Goal: Task Accomplishment & Management: Complete application form

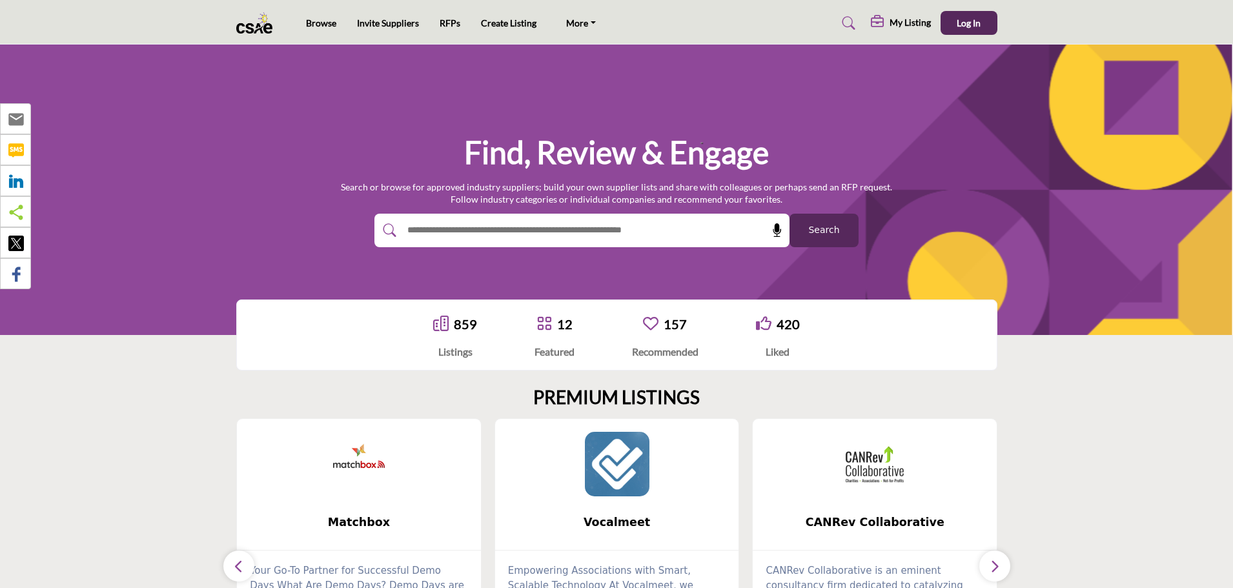
click at [916, 20] on h5 "My Listing" at bounding box center [910, 23] width 41 height 12
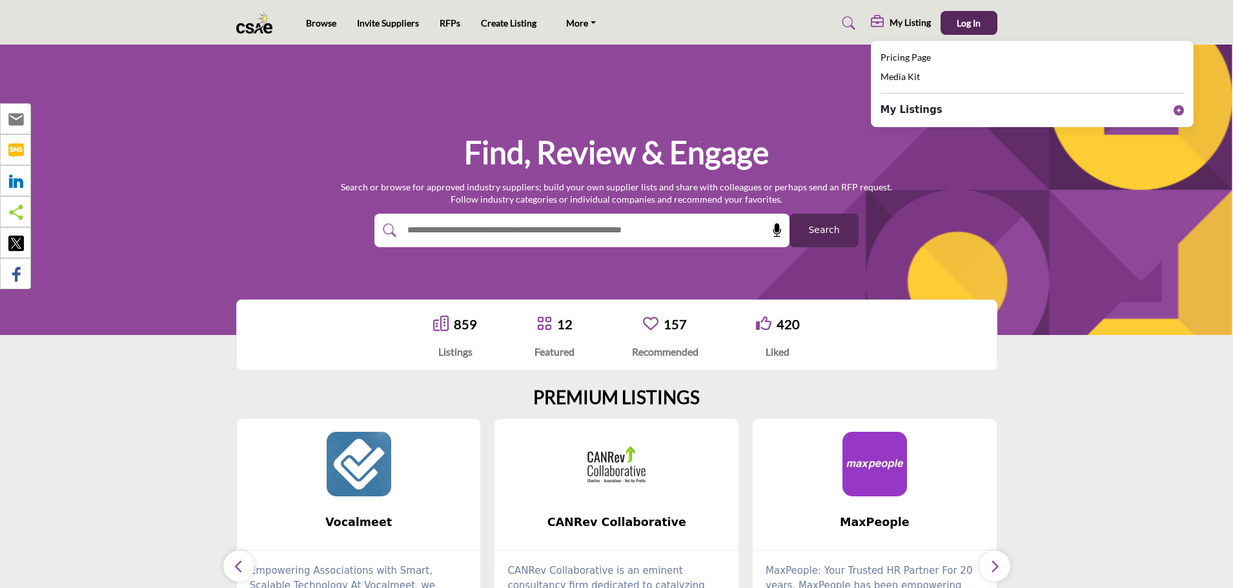
click at [1177, 109] on icon at bounding box center [1179, 110] width 10 height 10
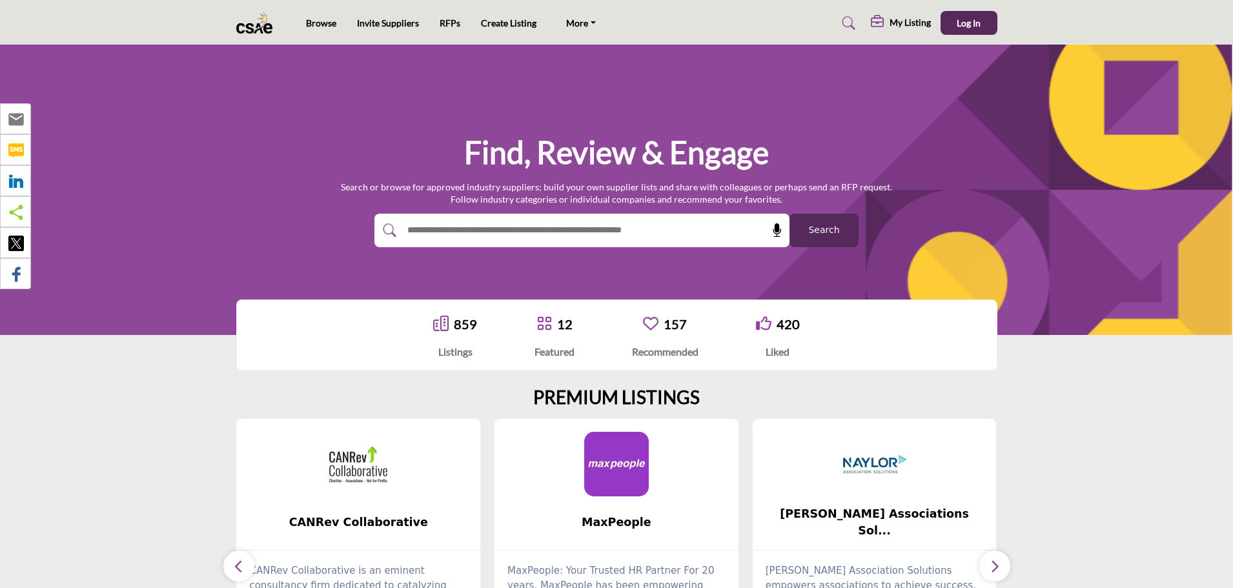
scroll to position [194, 0]
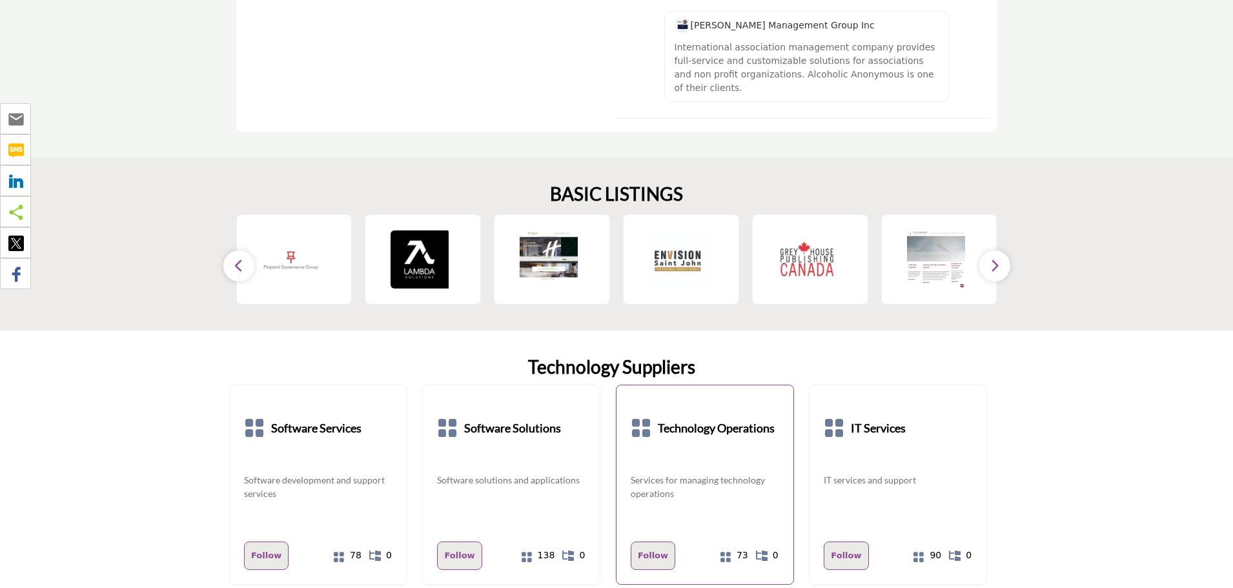
scroll to position [2454, 0]
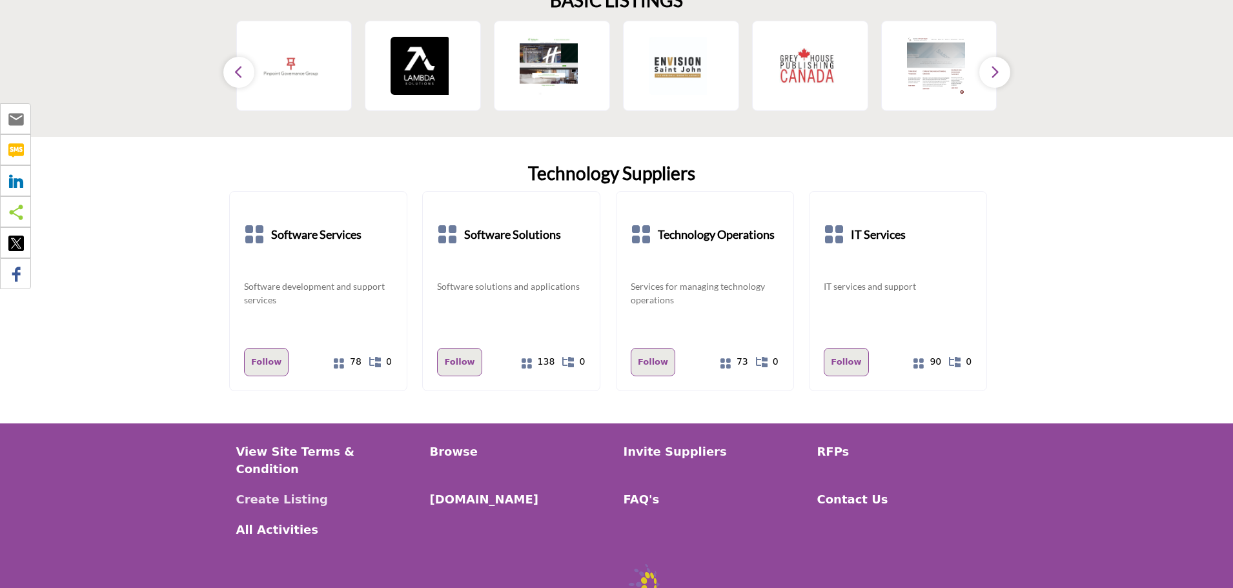
click at [290, 491] on p "Create Listing" at bounding box center [326, 499] width 180 height 17
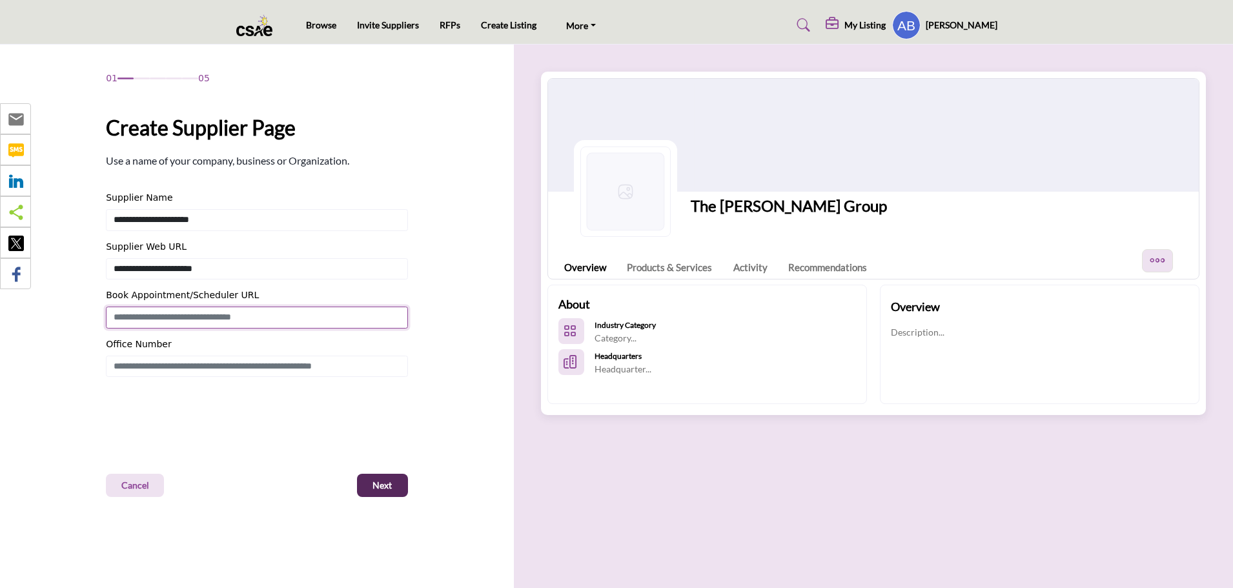
click at [250, 317] on input "Enter Book Appointment/Scheduler URL" at bounding box center [257, 318] width 302 height 22
click at [160, 316] on input "Enter Book Appointment/Scheduler URL" at bounding box center [257, 318] width 302 height 22
paste input "**********"
type input "**********"
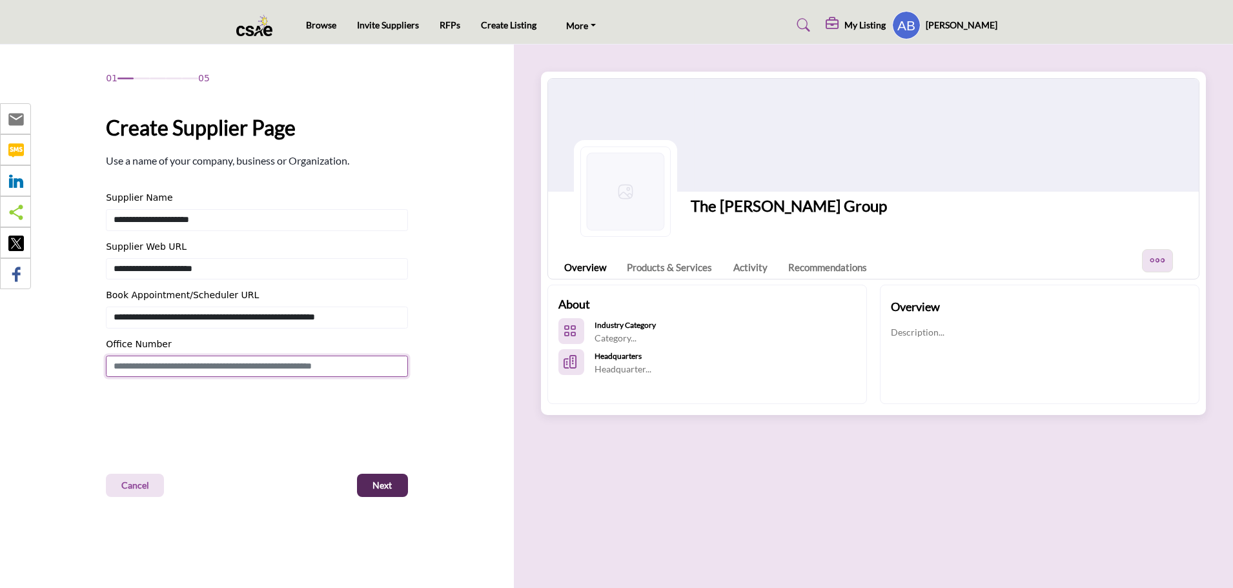
click at [154, 367] on input "Enter Office Number Include country code e.g. +1.987.654.3210" at bounding box center [257, 367] width 302 height 22
type input "**********"
click at [386, 479] on button "Next" at bounding box center [382, 485] width 51 height 23
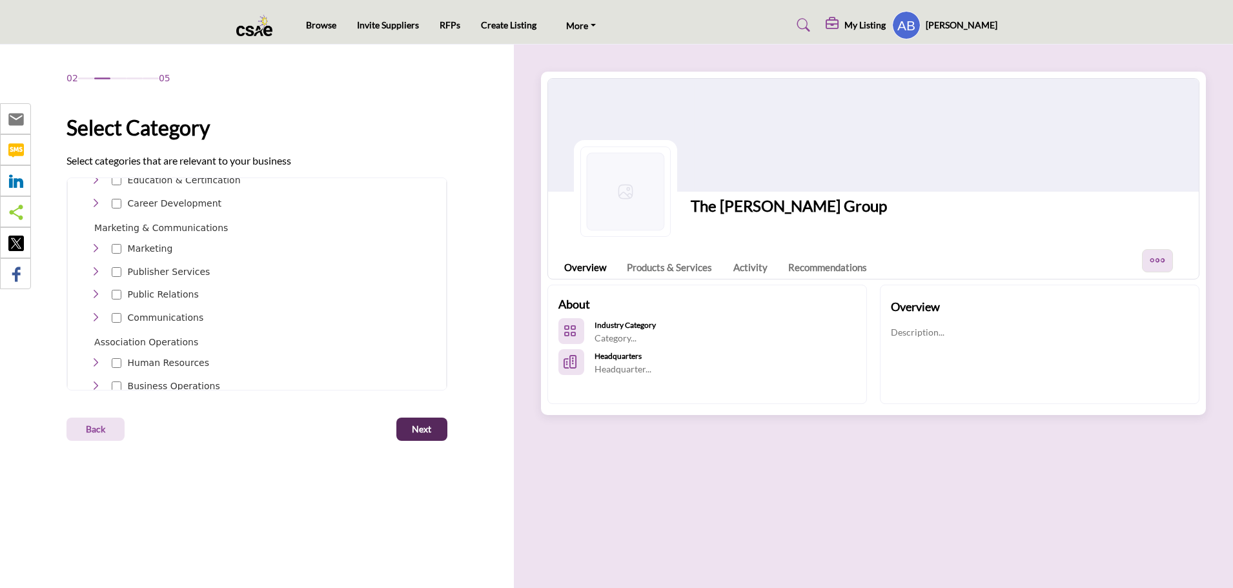
scroll to position [581, 0]
click at [116, 289] on div at bounding box center [117, 298] width 10 height 19
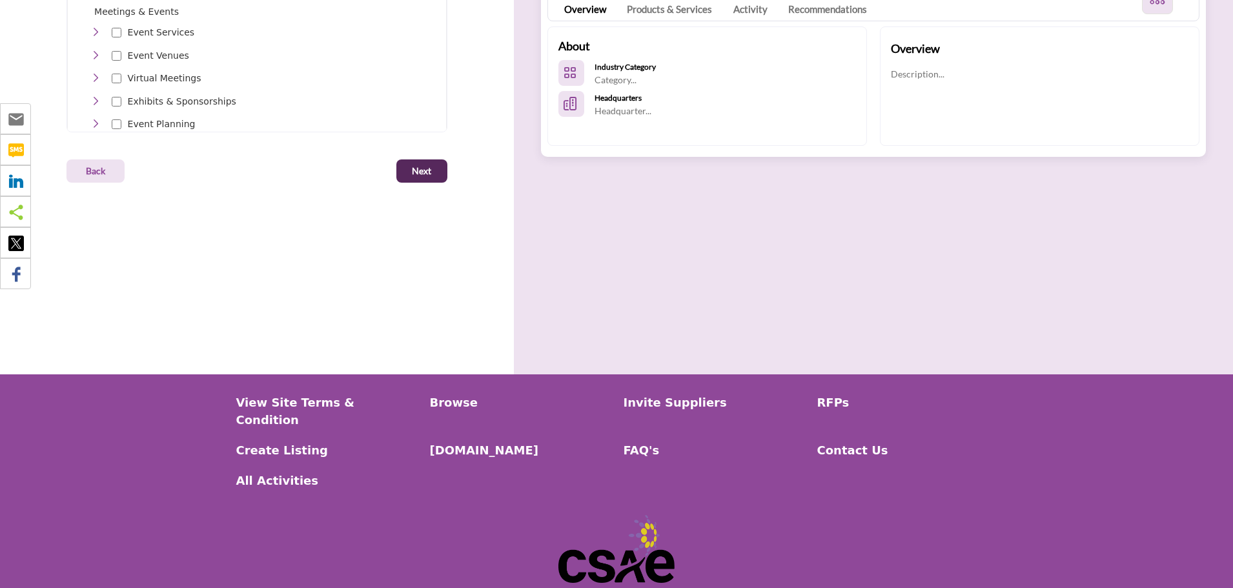
scroll to position [0, 0]
click at [426, 169] on span "Next" at bounding box center [421, 171] width 19 height 13
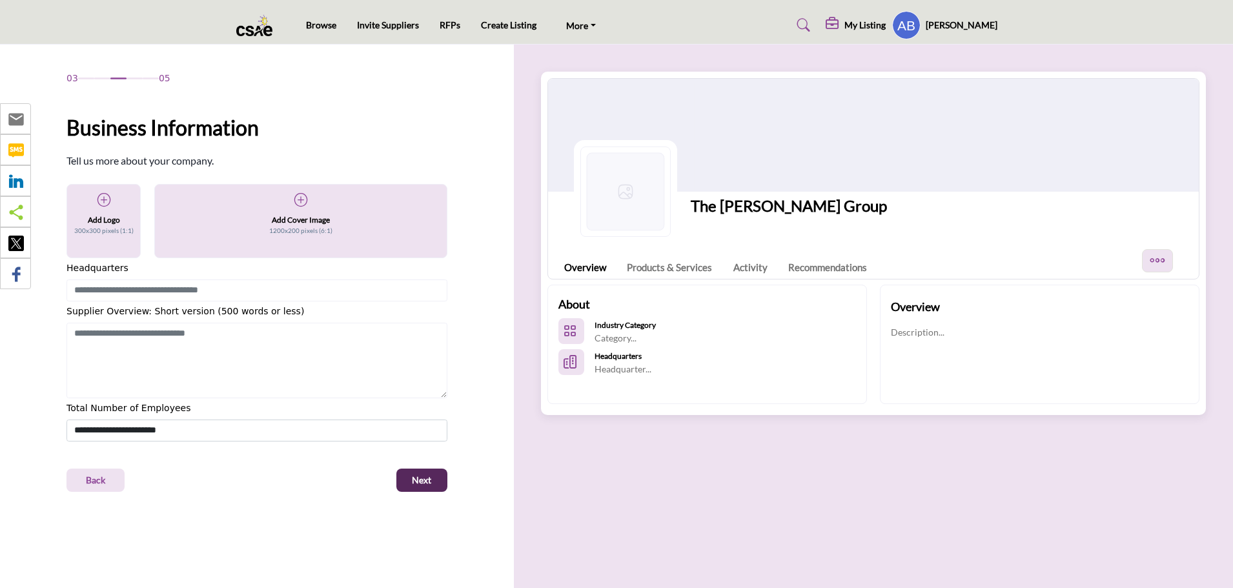
click at [103, 198] on icon at bounding box center [104, 200] width 13 height 13
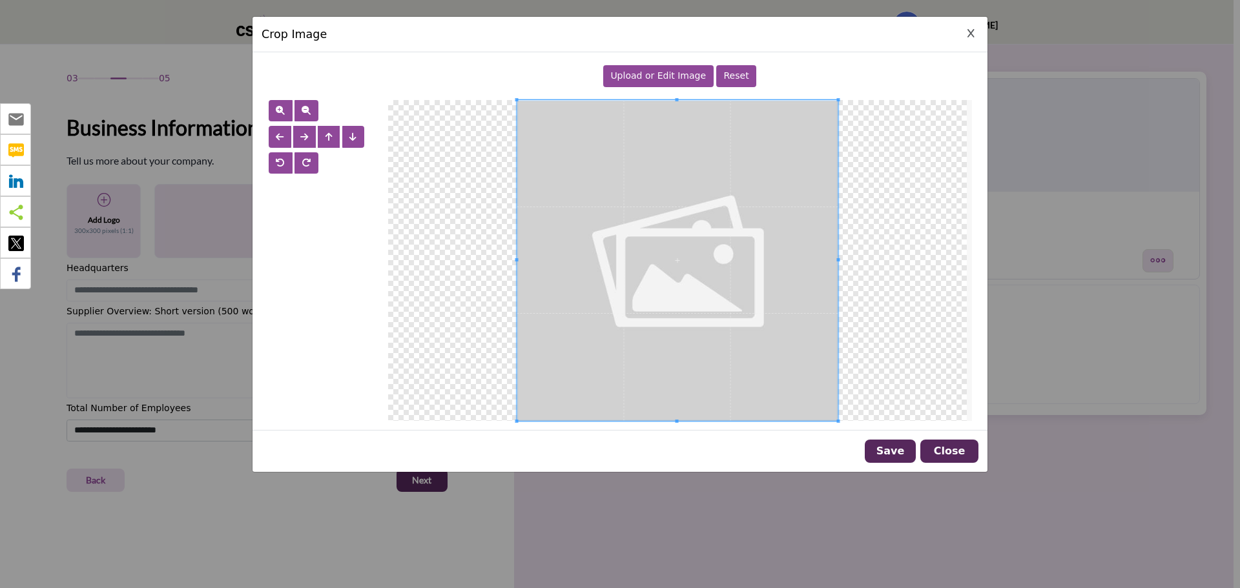
click at [637, 74] on span "Upload or Edit Image" at bounding box center [658, 75] width 96 height 10
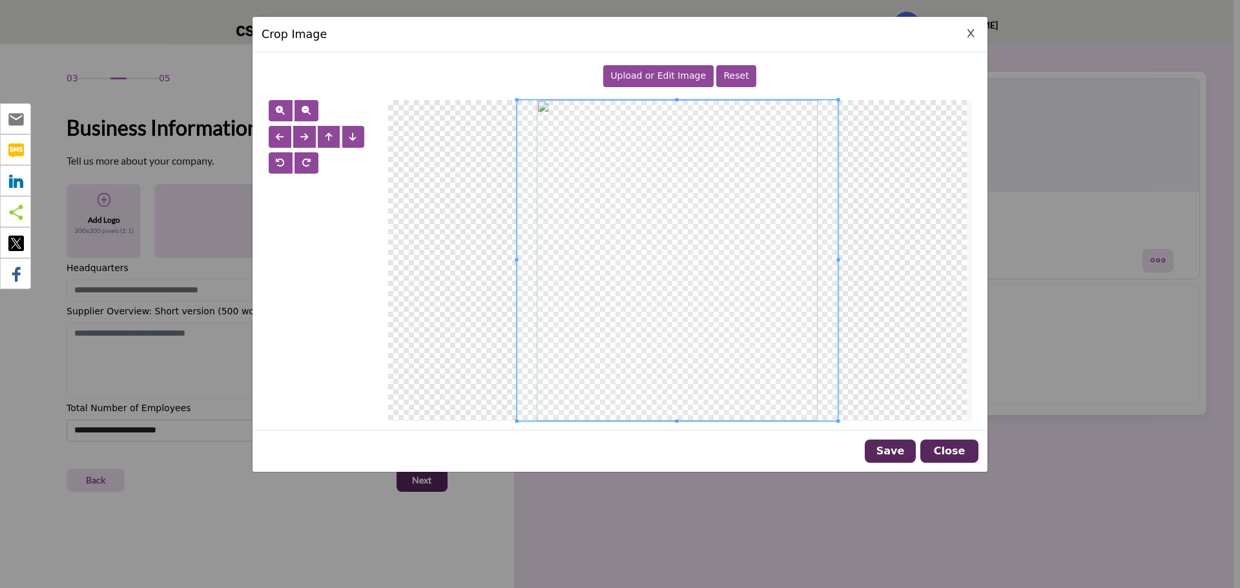
click at [672, 318] on span at bounding box center [677, 260] width 321 height 321
click at [537, 424] on div "Upload or Edit Image Reset" at bounding box center [619, 241] width 735 height 378
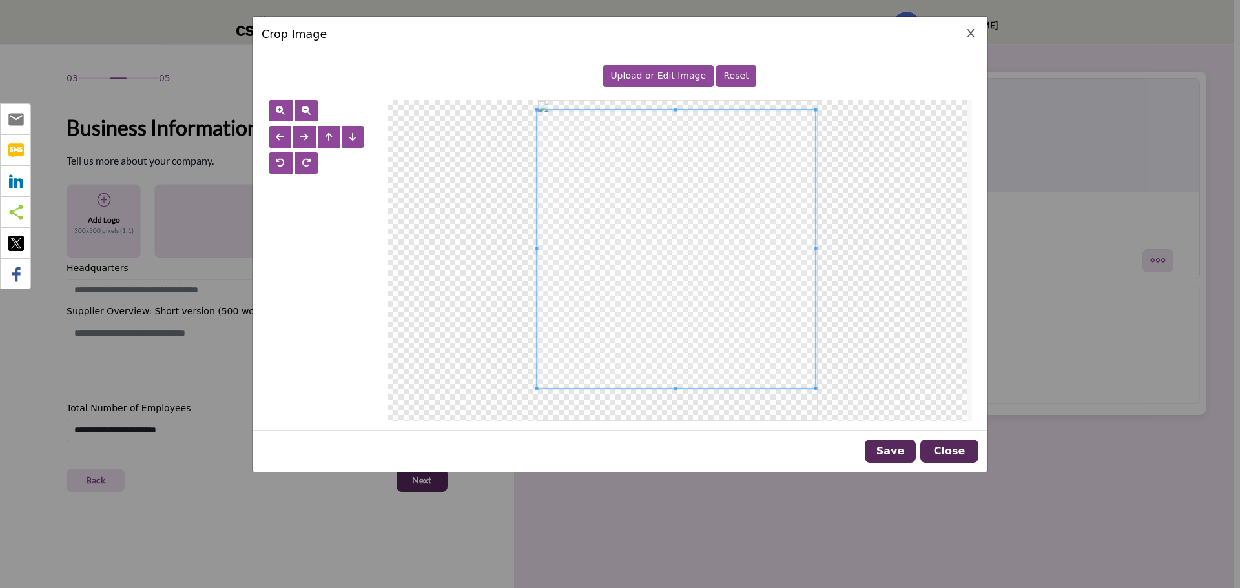
click at [814, 409] on div at bounding box center [677, 260] width 579 height 321
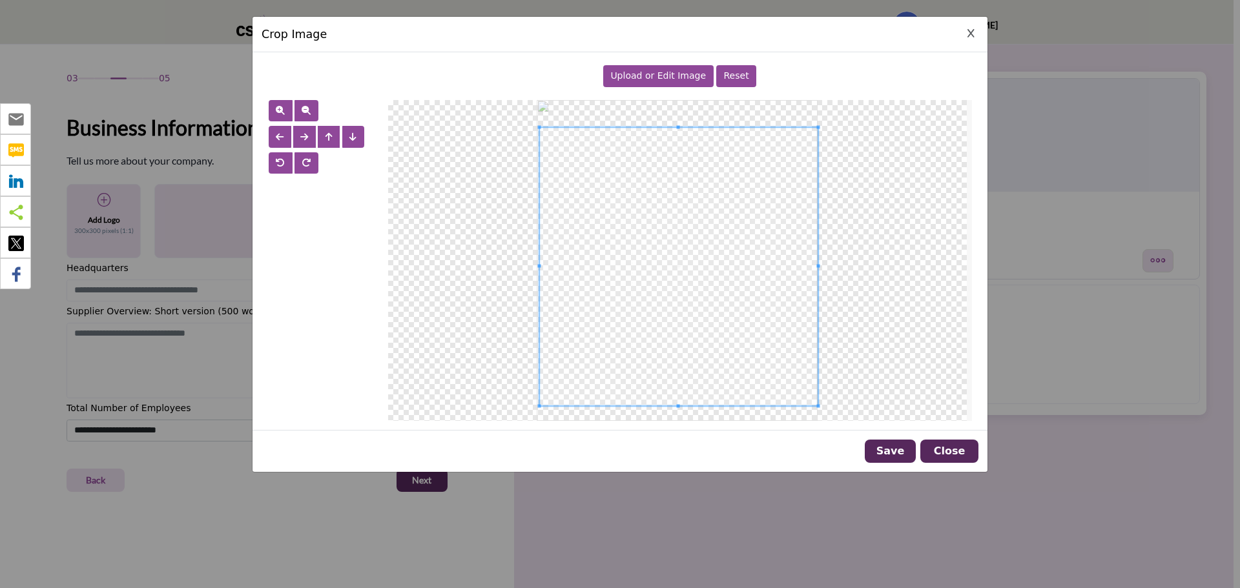
click at [796, 278] on span at bounding box center [678, 266] width 278 height 278
click at [901, 454] on button "Save" at bounding box center [890, 451] width 51 height 23
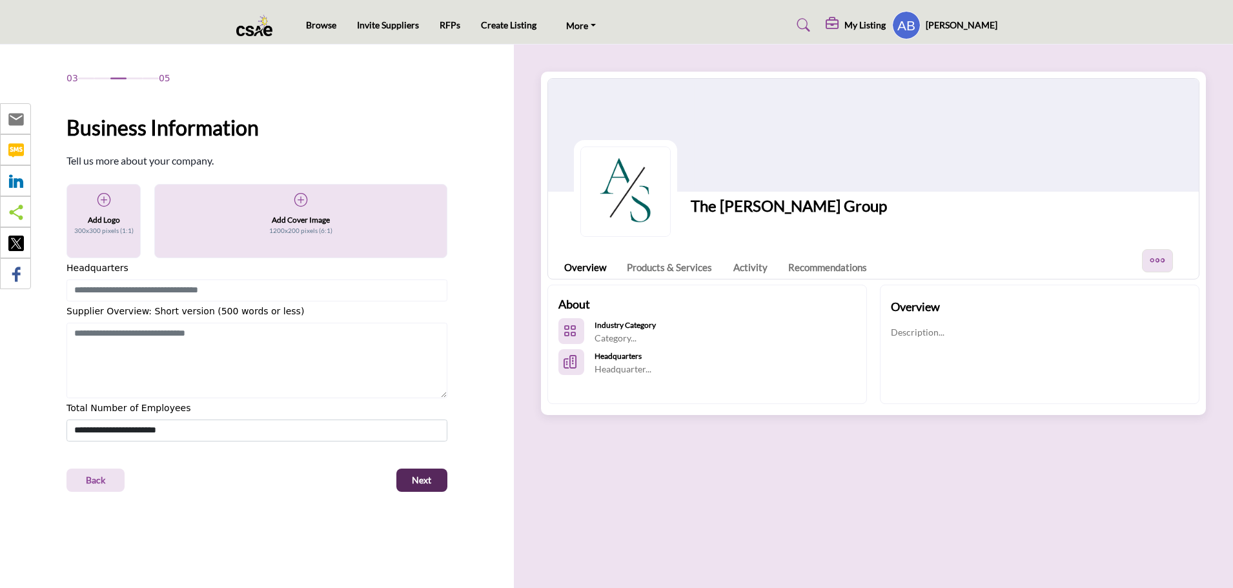
click at [302, 198] on icon at bounding box center [300, 200] width 13 height 13
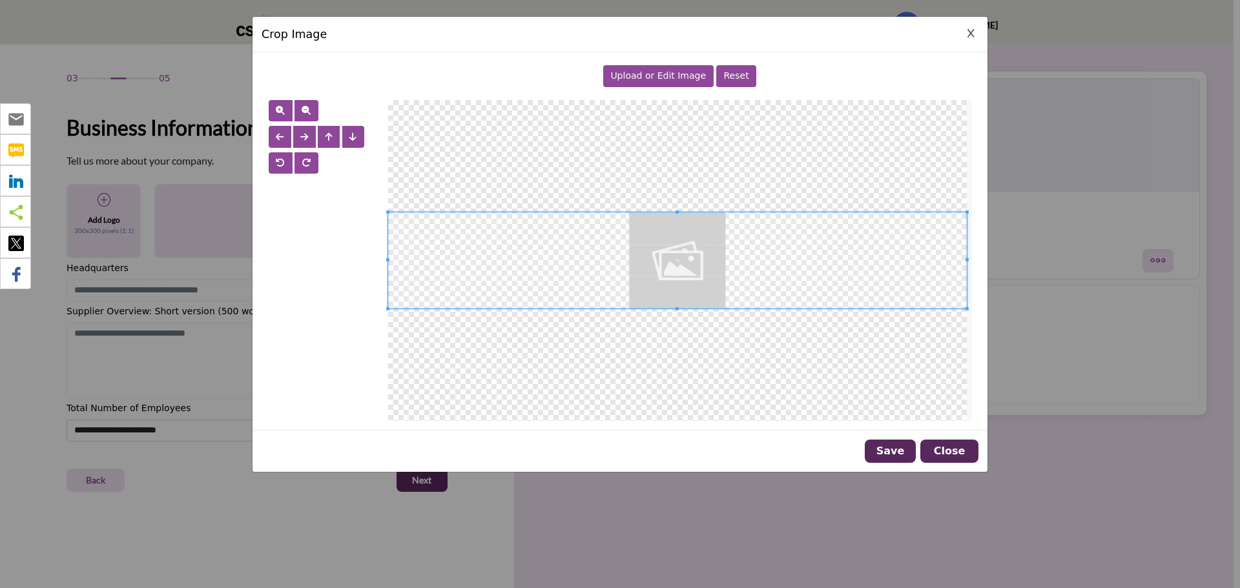
click at [646, 73] on span "Upload or Edit Image" at bounding box center [658, 75] width 96 height 10
click at [639, 70] on span "Upload or Edit Image" at bounding box center [658, 75] width 96 height 10
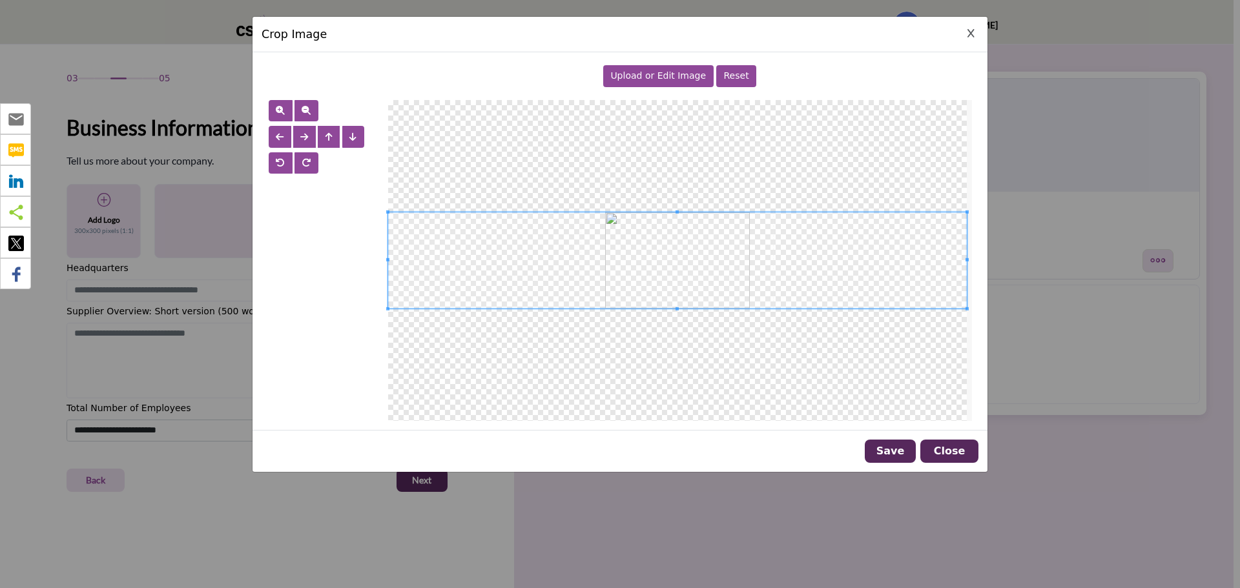
click at [674, 290] on span at bounding box center [677, 260] width 579 height 96
click at [692, 266] on span at bounding box center [677, 260] width 579 height 96
click at [724, 78] on span "Reset" at bounding box center [736, 75] width 25 height 10
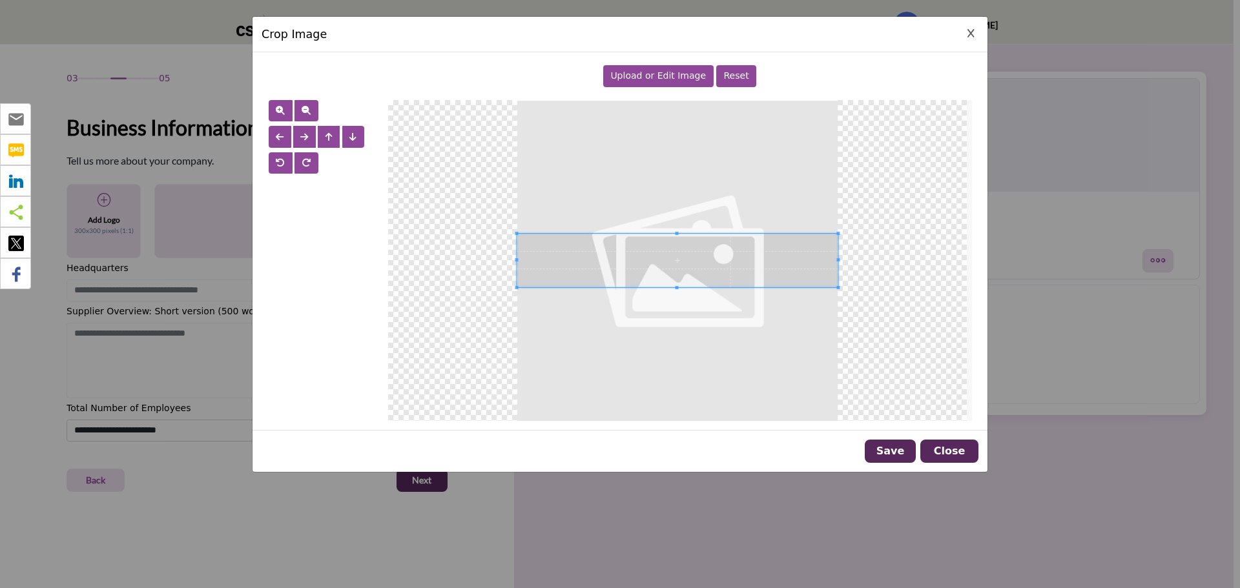
click at [680, 77] on span "Upload or Edit Image" at bounding box center [658, 75] width 96 height 10
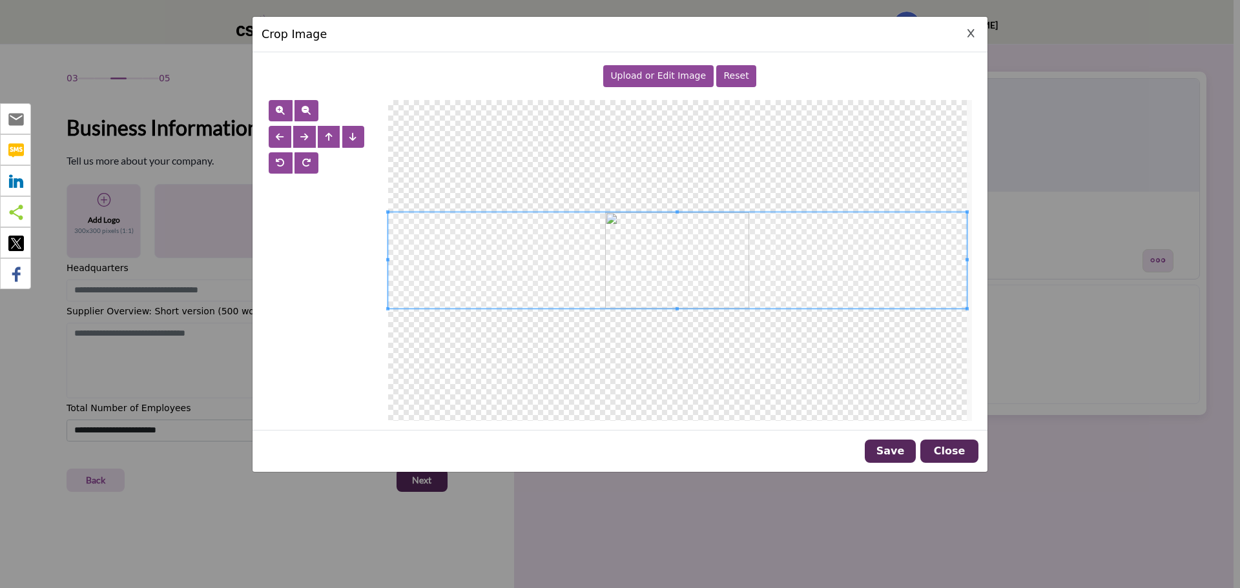
click at [709, 264] on span at bounding box center [677, 260] width 579 height 96
click at [717, 229] on span at bounding box center [677, 260] width 579 height 96
click at [607, 304] on span at bounding box center [677, 260] width 579 height 96
click at [901, 457] on button "Save" at bounding box center [890, 451] width 51 height 23
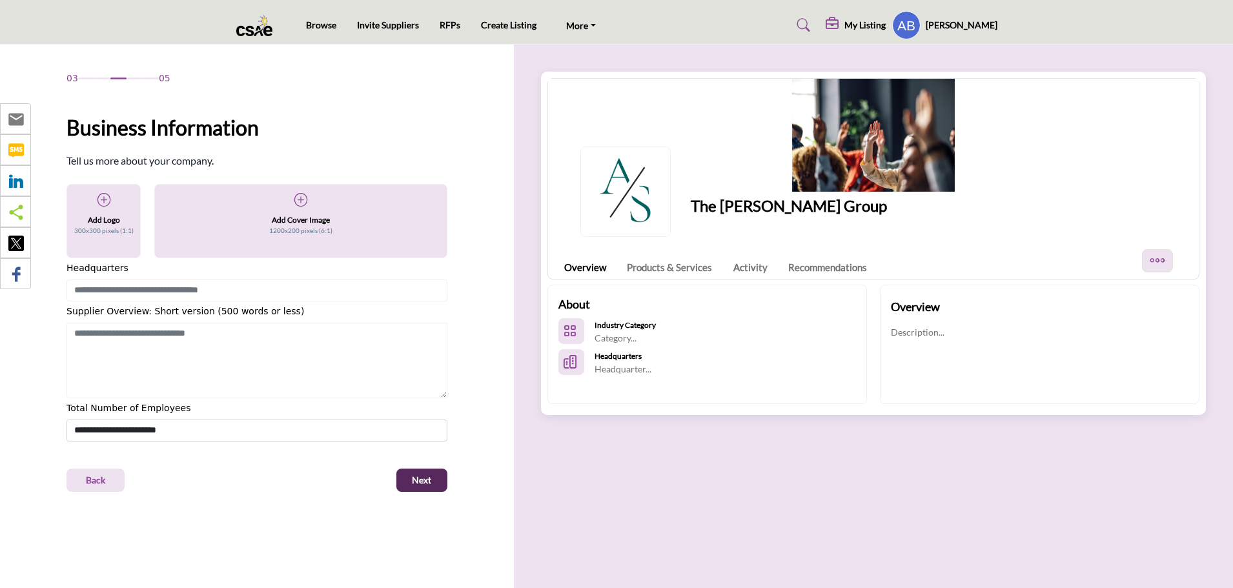
click at [837, 154] on div "The [PERSON_NAME] Group" at bounding box center [789, 183] width 196 height 87
click at [845, 141] on div "The Ainsley Scott Group" at bounding box center [789, 183] width 196 height 87
click at [300, 195] on icon at bounding box center [300, 200] width 13 height 13
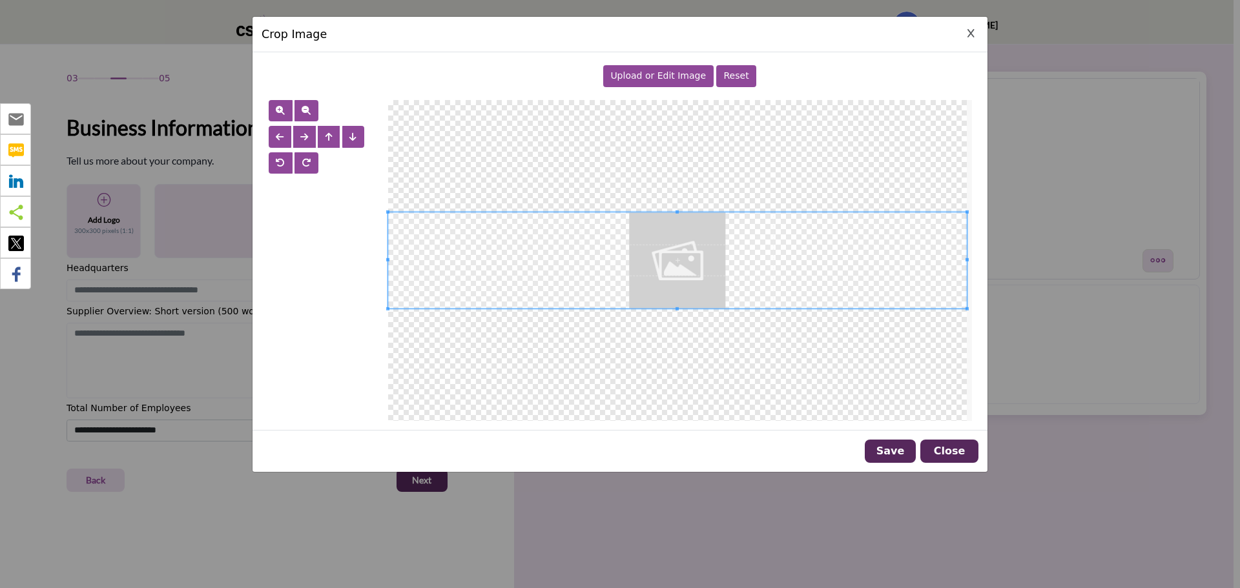
click at [680, 77] on span "Upload or Edit Image" at bounding box center [658, 75] width 96 height 10
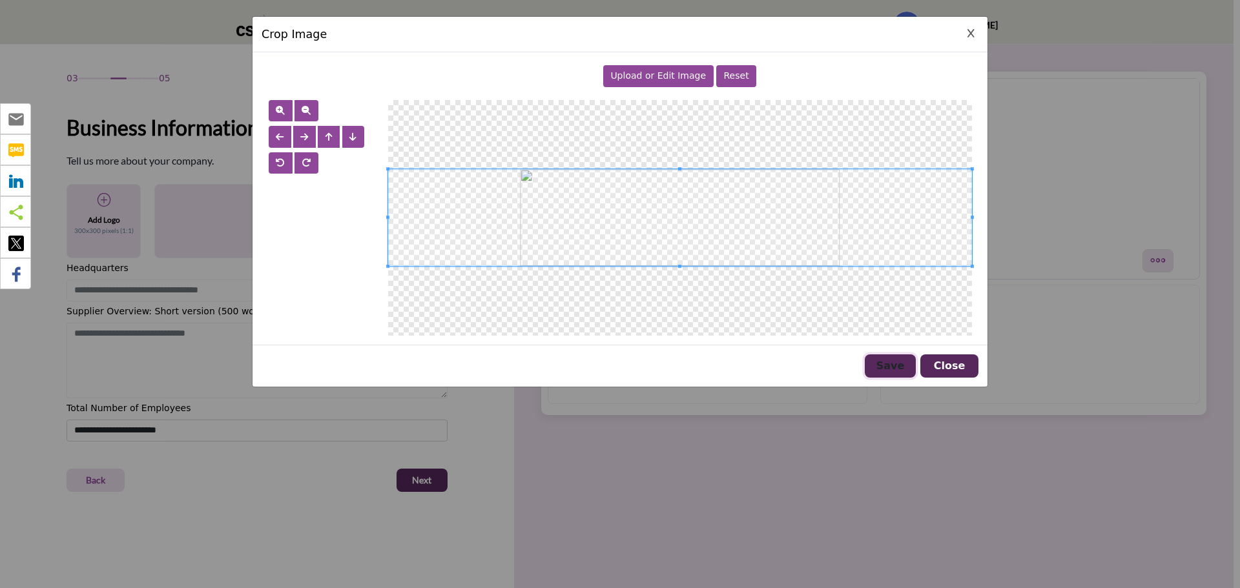
click at [881, 362] on button "Save" at bounding box center [890, 366] width 51 height 23
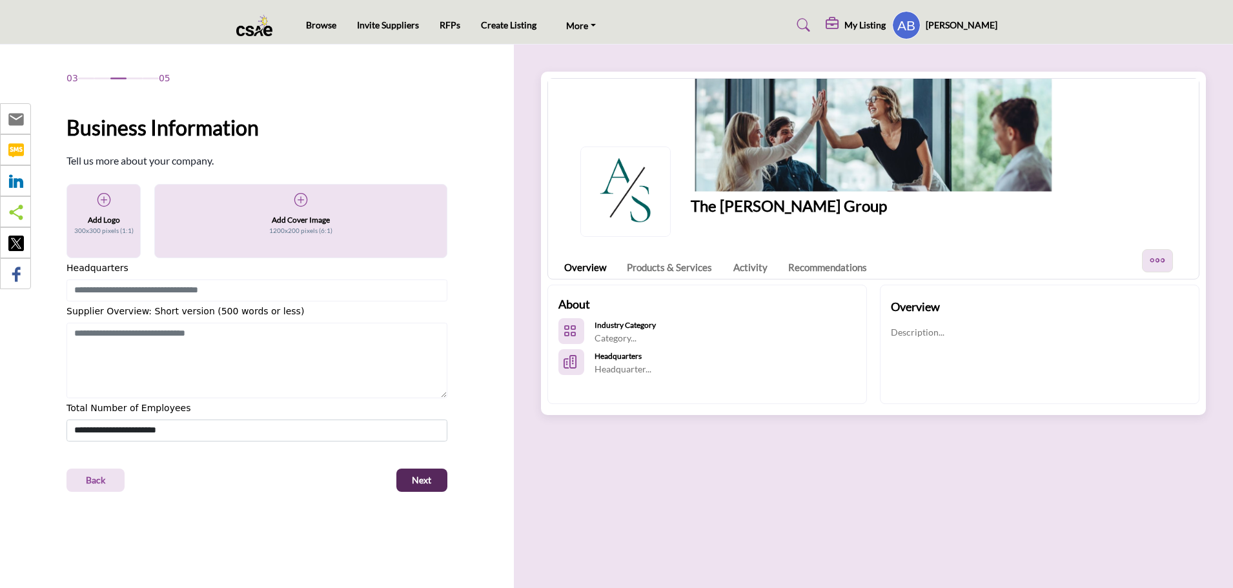
click at [300, 198] on icon at bounding box center [300, 200] width 13 height 13
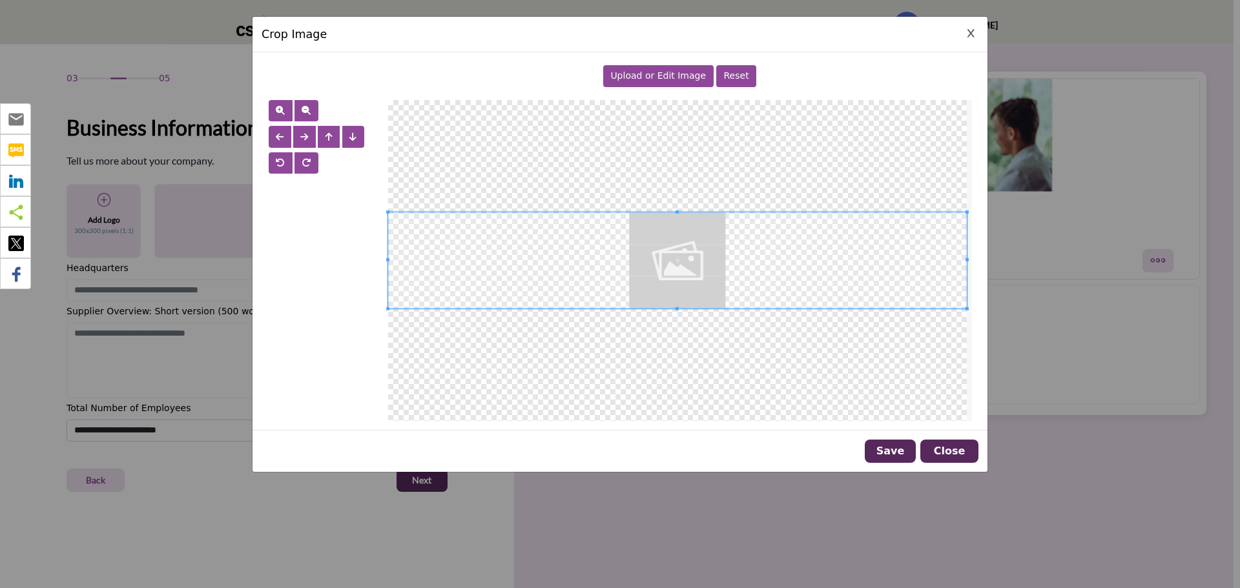
click at [642, 73] on span "Upload or Edit Image" at bounding box center [658, 75] width 96 height 10
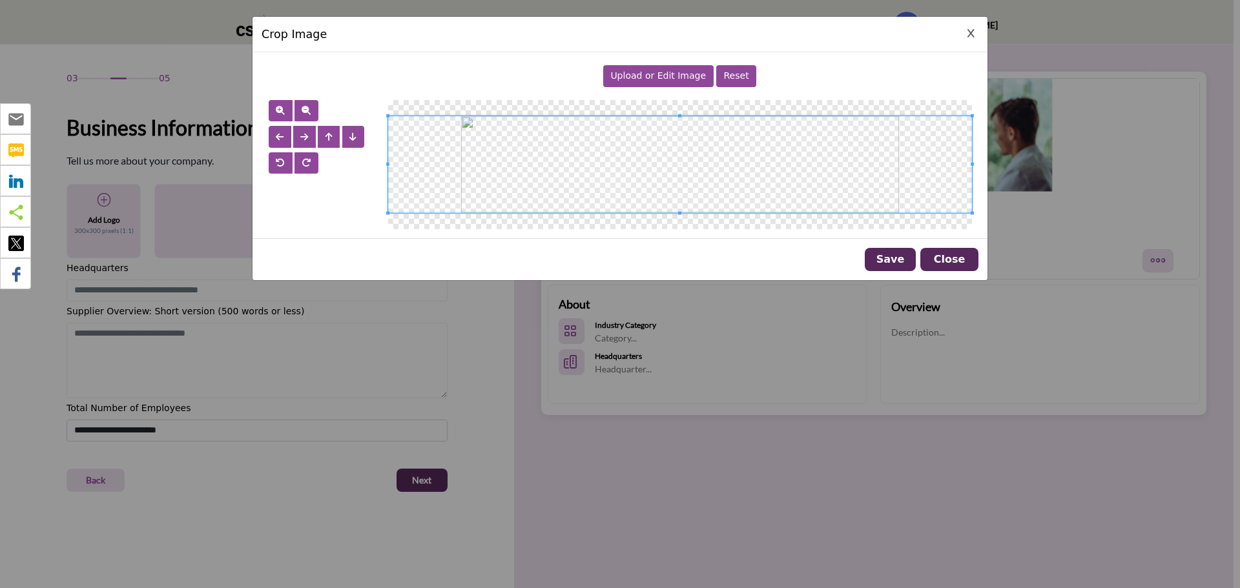
click at [648, 70] on span "Upload or Edit Image" at bounding box center [658, 75] width 96 height 10
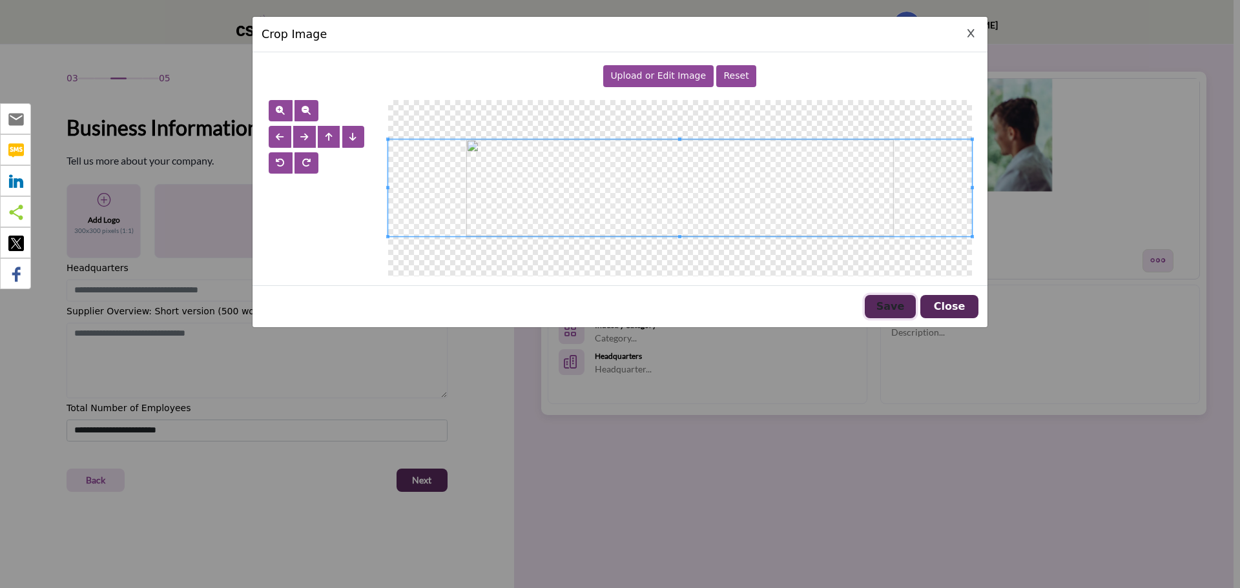
click at [894, 309] on button "Save" at bounding box center [890, 306] width 51 height 23
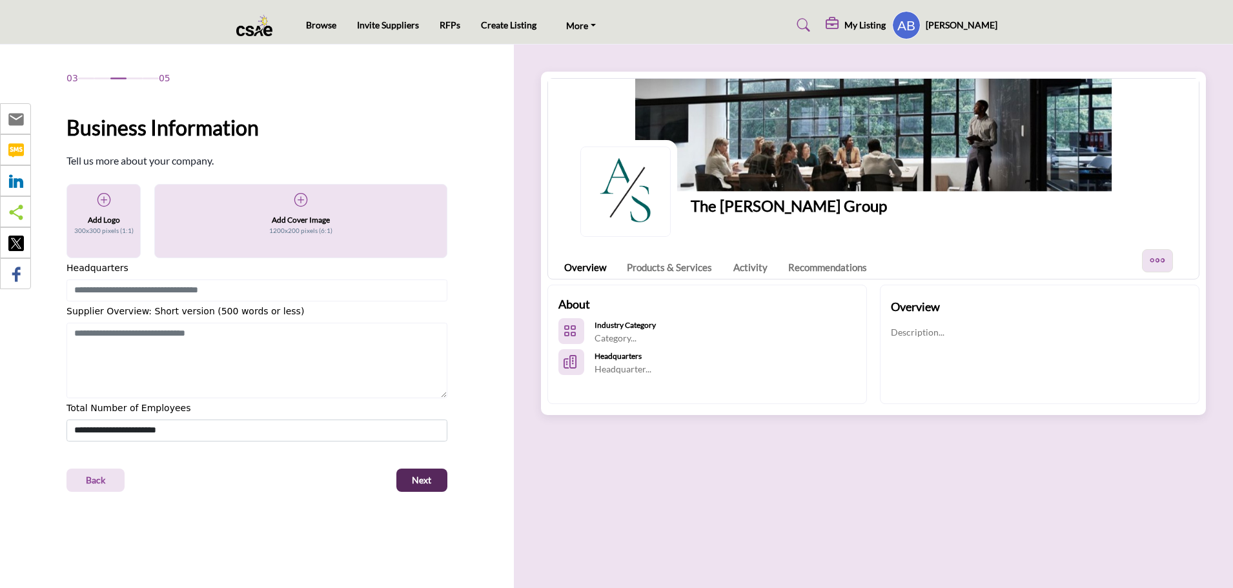
click at [304, 194] on icon at bounding box center [300, 200] width 13 height 13
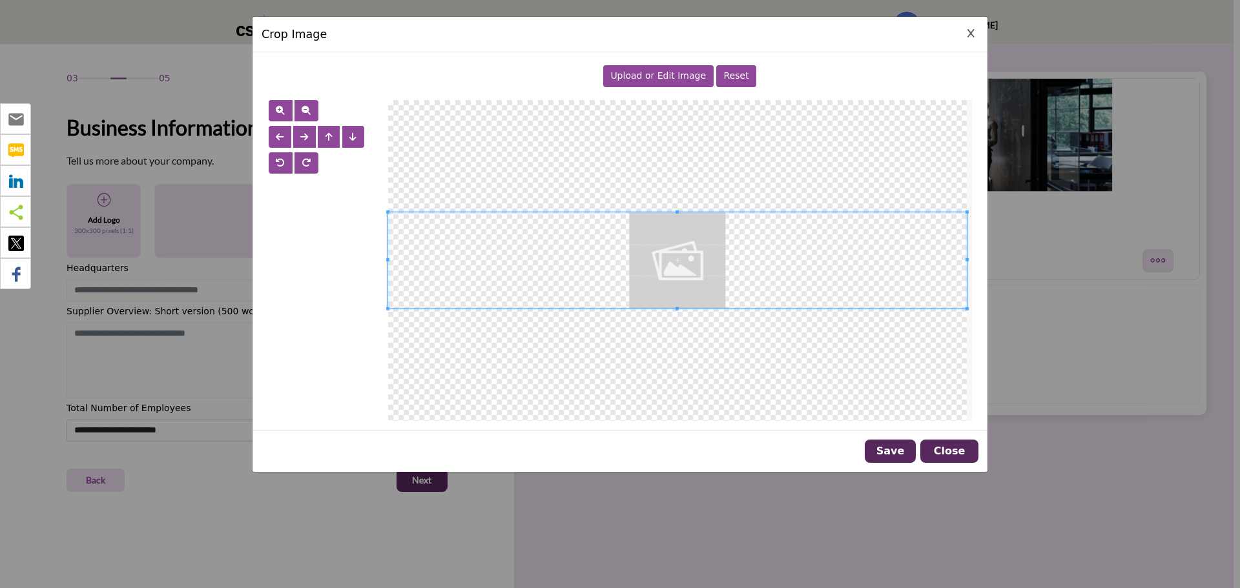
click at [650, 79] on span "Upload or Edit Image" at bounding box center [658, 75] width 96 height 10
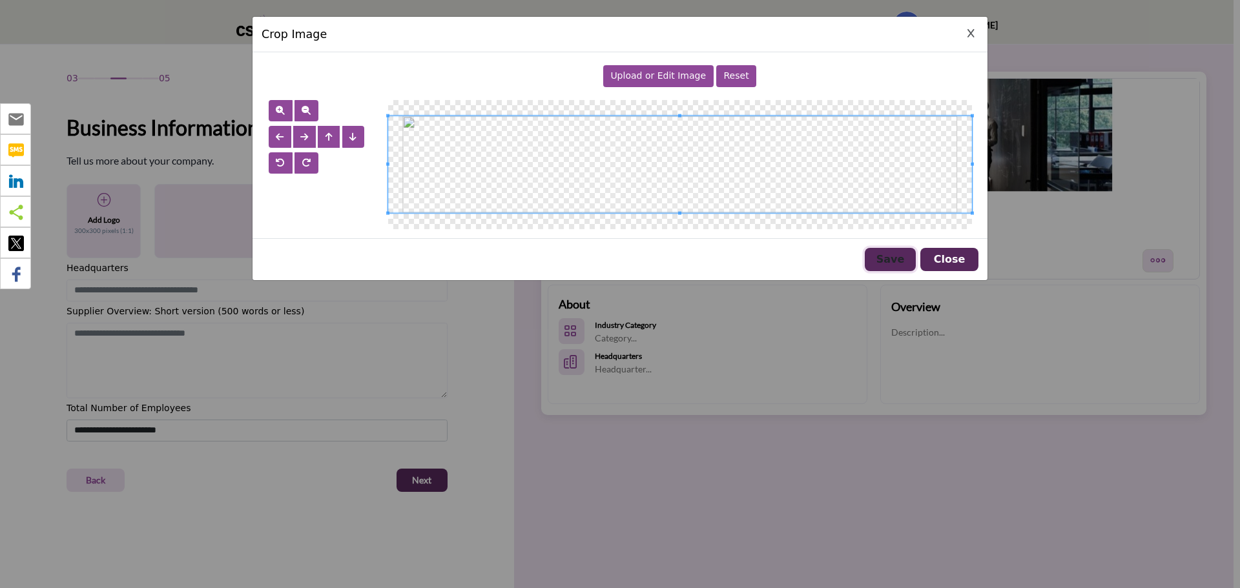
click at [880, 256] on button "Save" at bounding box center [890, 259] width 51 height 23
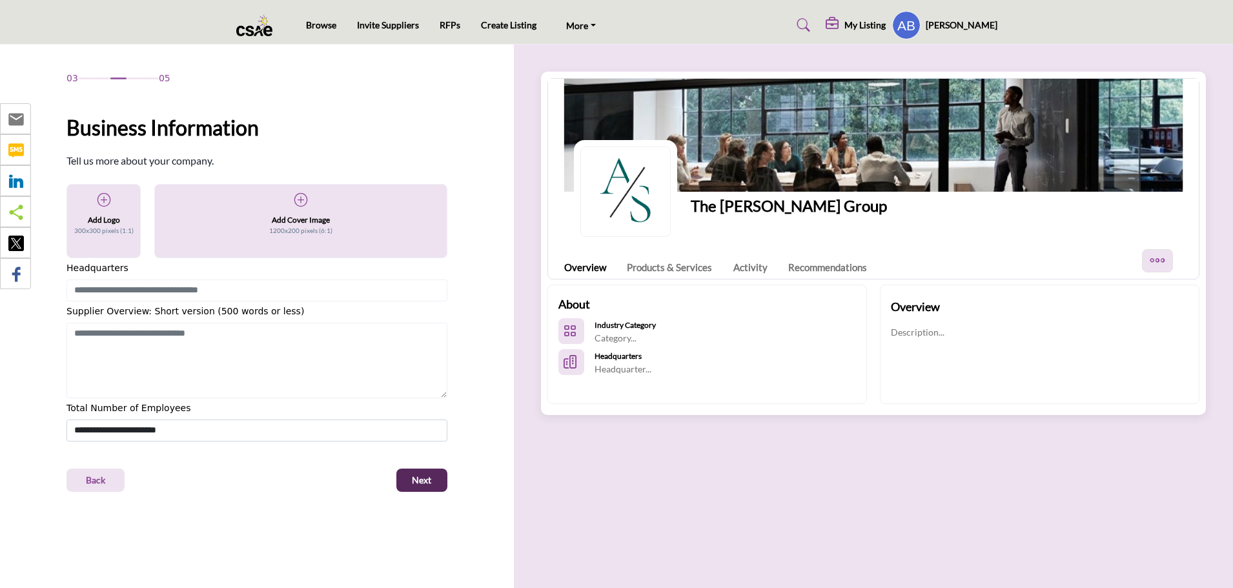
click at [303, 200] on icon at bounding box center [300, 200] width 13 height 13
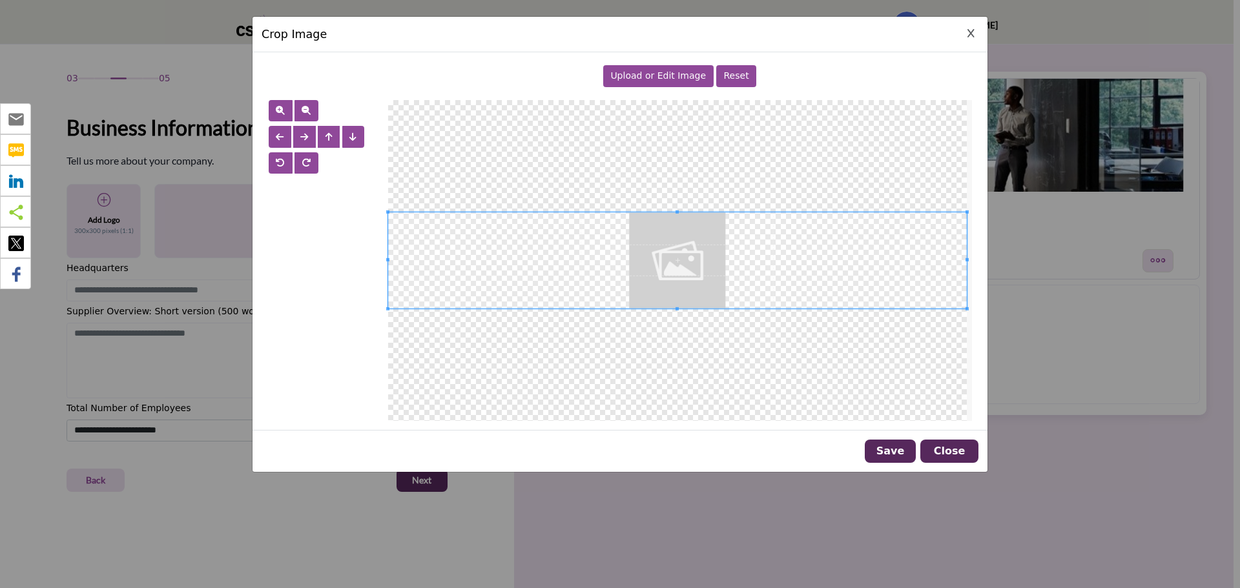
click at [654, 74] on span "Upload or Edit Image" at bounding box center [658, 75] width 96 height 10
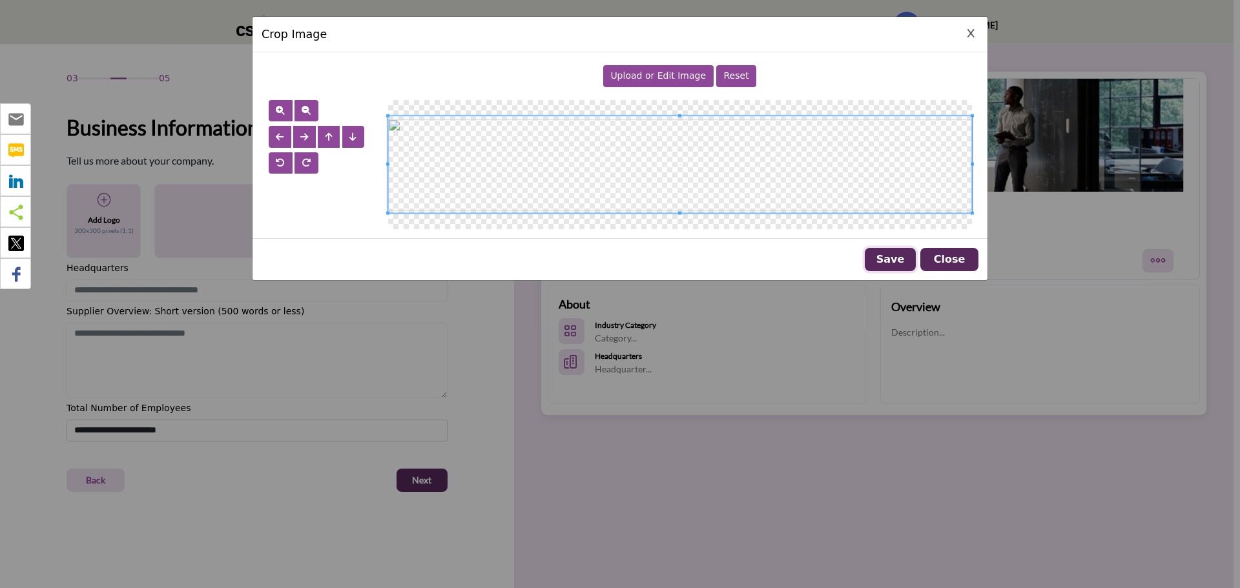
click at [891, 263] on button "Save" at bounding box center [890, 259] width 51 height 23
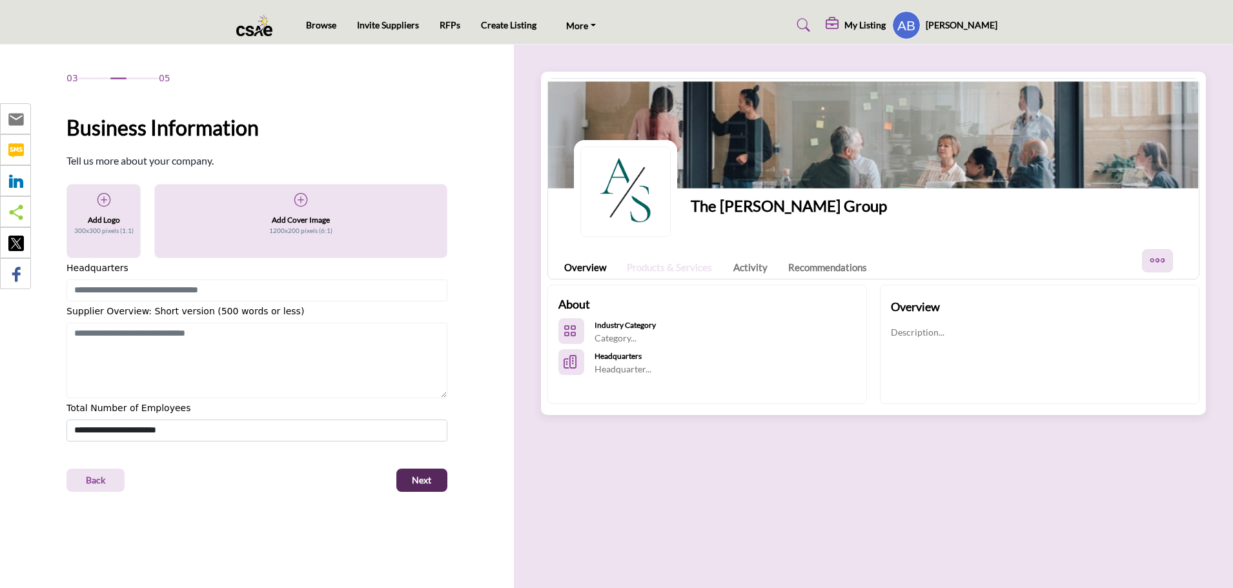
click at [671, 265] on link "Products & Services" at bounding box center [669, 267] width 85 height 15
click at [567, 335] on icon "Categories List" at bounding box center [570, 331] width 13 height 13
drag, startPoint x: 90, startPoint y: 289, endPoint x: 108, endPoint y: 294, distance: 19.3
click at [94, 292] on input at bounding box center [257, 291] width 381 height 22
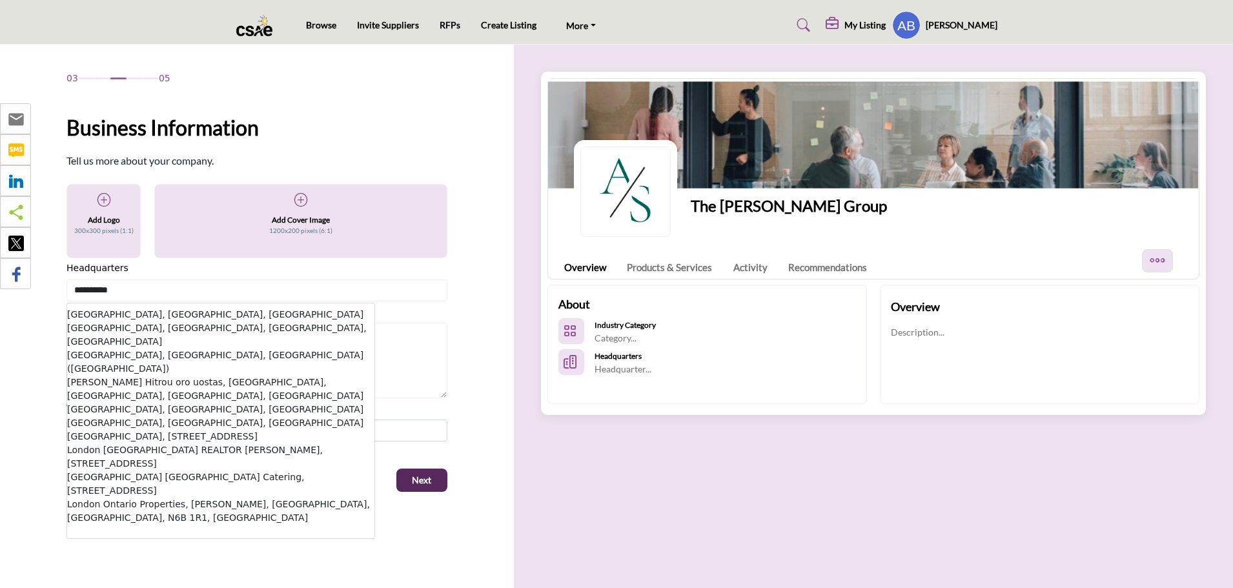
click at [132, 316] on li "London, ON, CAN" at bounding box center [220, 315] width 307 height 14
type input "**********"
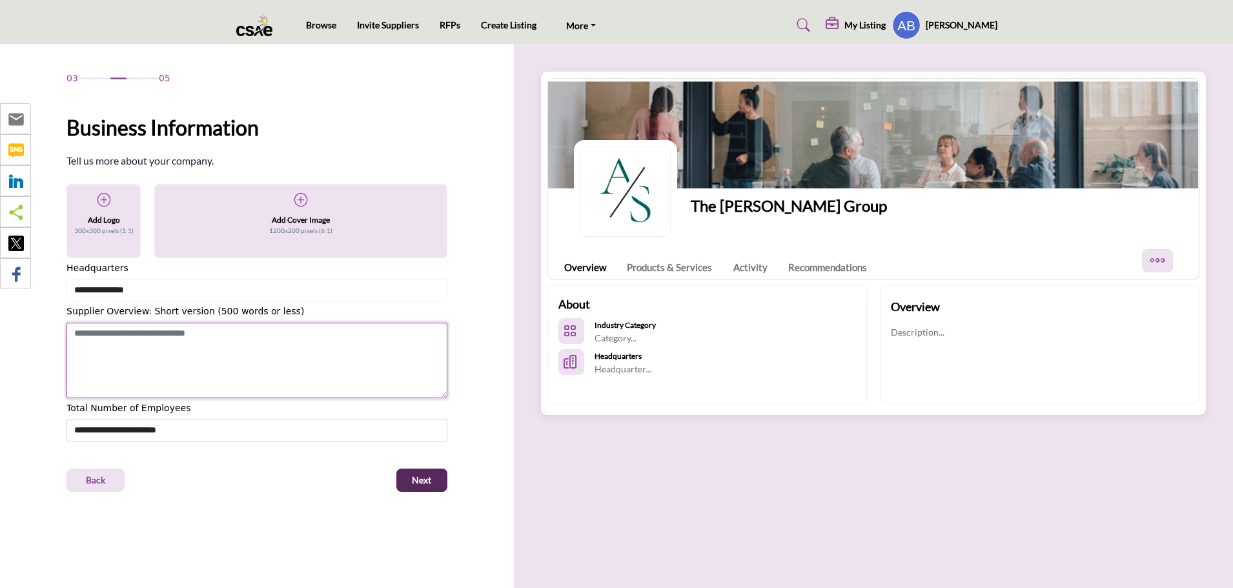
click at [156, 336] on textarea "Shortoverview" at bounding box center [257, 361] width 381 height 76
paste textarea "**********"
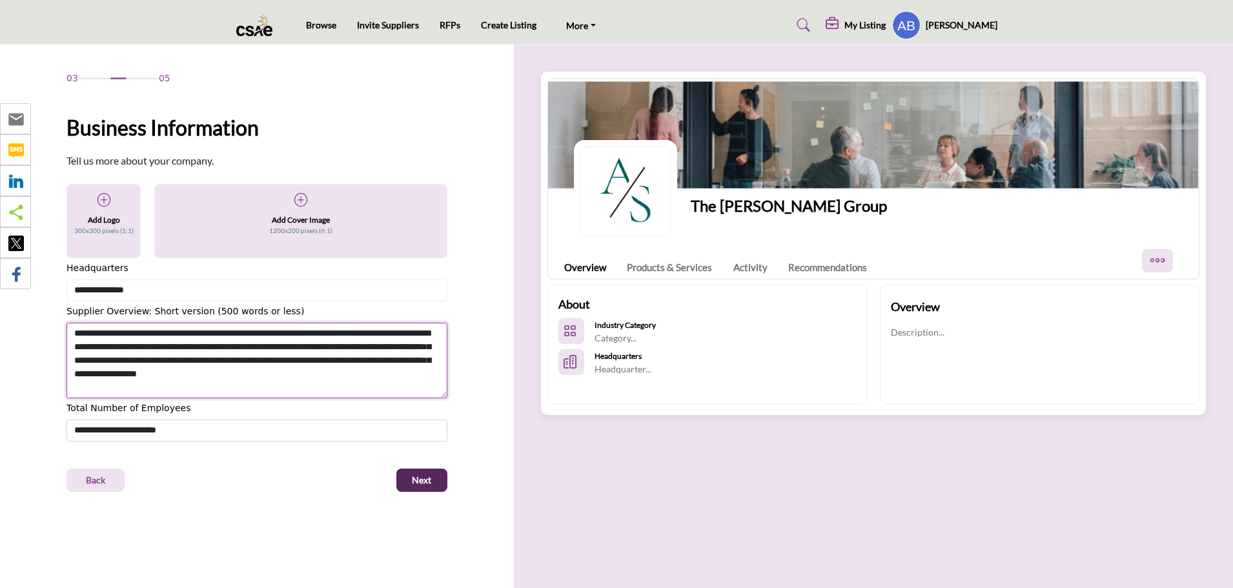
type textarea "**********"
click at [426, 484] on span "Next" at bounding box center [421, 480] width 19 height 13
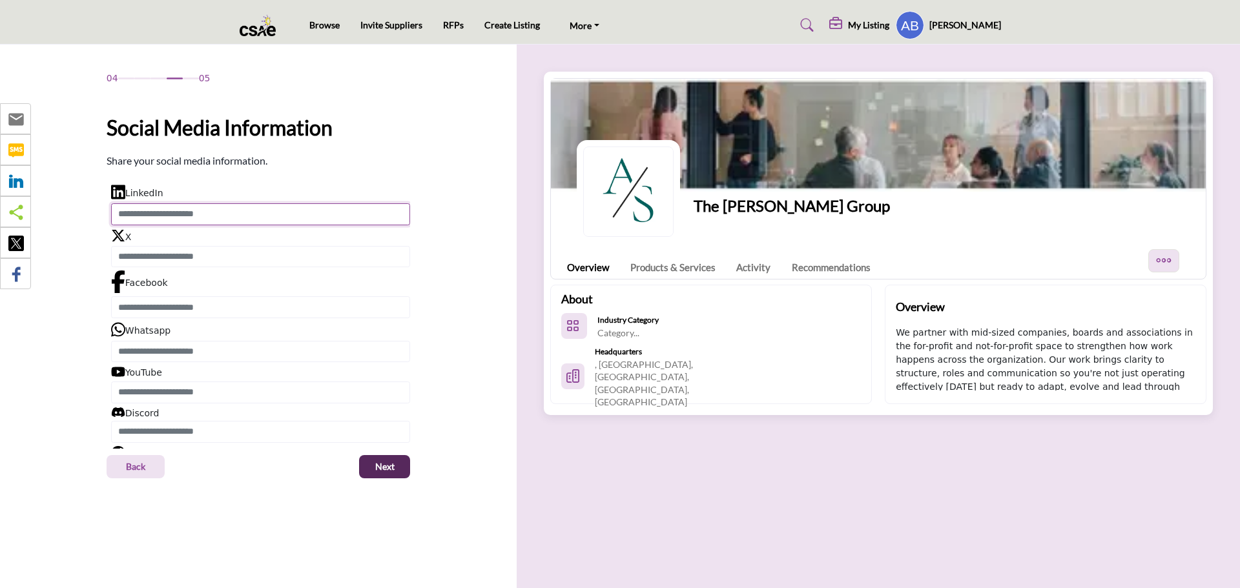
click at [189, 221] on input "Enter LinkedIn" at bounding box center [260, 214] width 299 height 22
click at [263, 218] on input "Enter LinkedIn" at bounding box center [260, 214] width 299 height 22
paste input "**********"
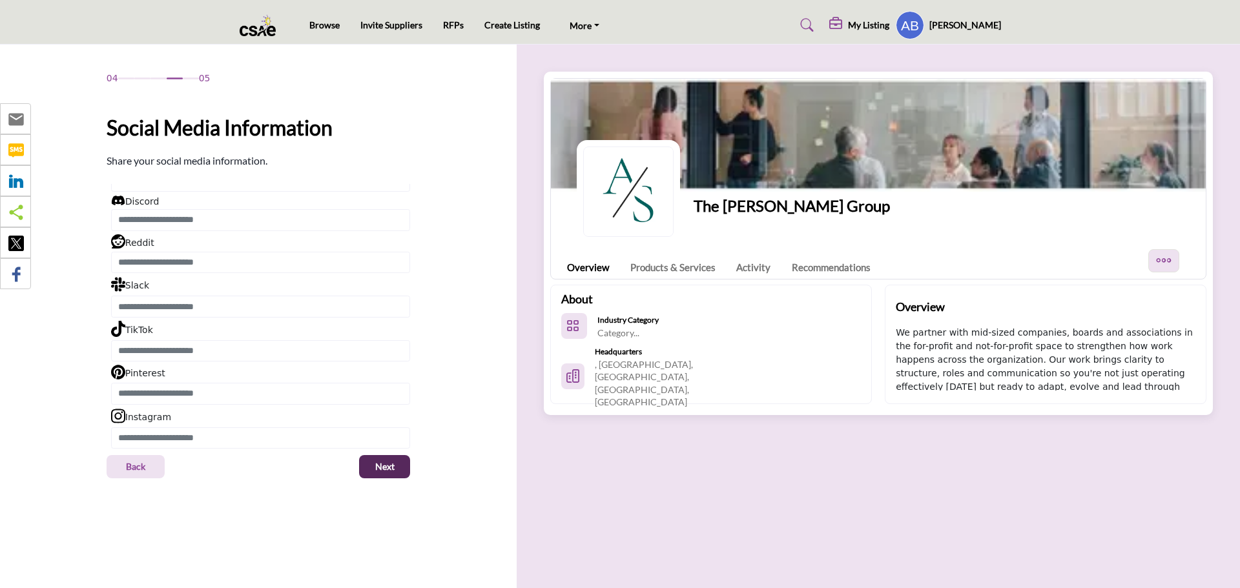
scroll to position [213, 0]
type input "**********"
click at [384, 463] on span "Next" at bounding box center [384, 466] width 19 height 13
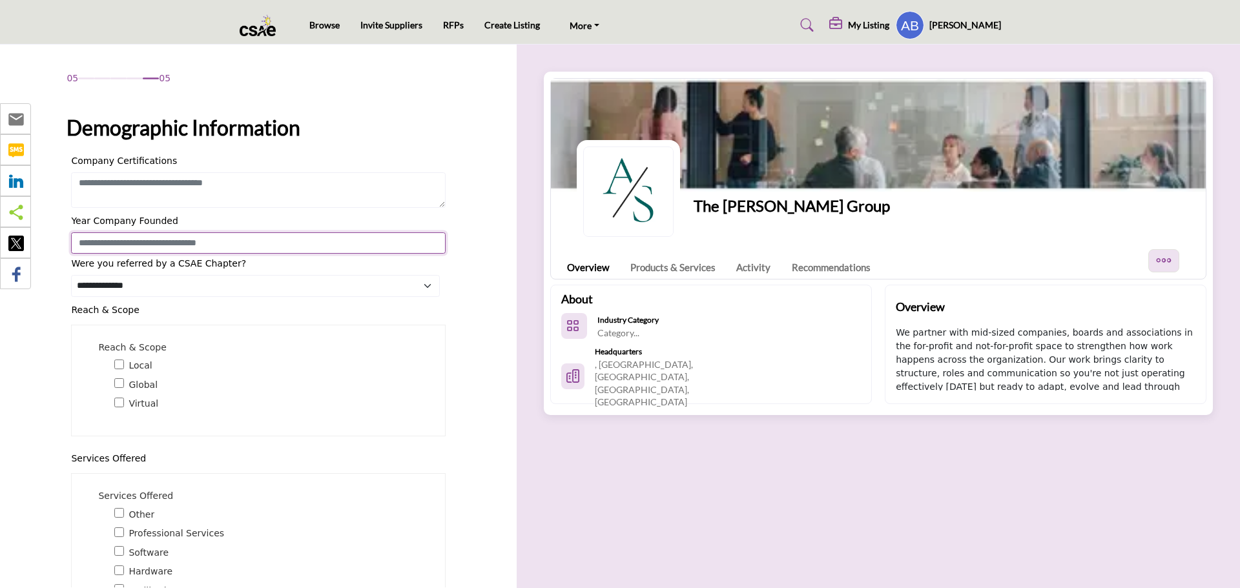
click at [117, 242] on input "Enter value for Year Company Founded" at bounding box center [258, 243] width 374 height 22
type input "****"
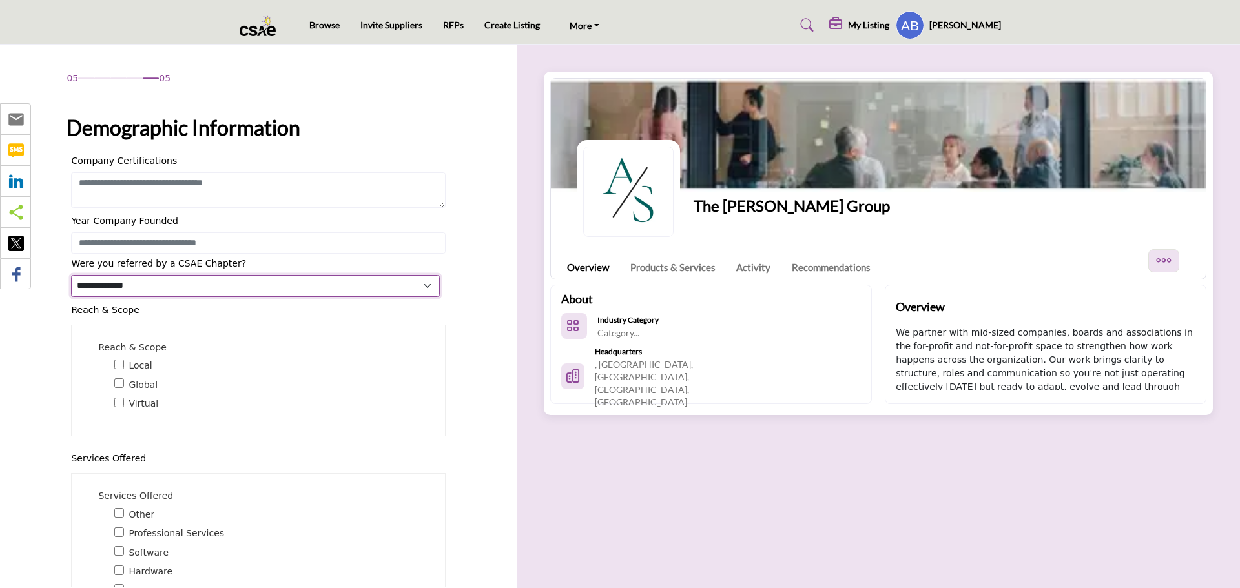
click at [154, 289] on select "**********" at bounding box center [255, 286] width 369 height 22
select select "**********"
click at [71, 275] on select "**********" at bounding box center [255, 286] width 369 height 22
click at [423, 287] on select "**********" at bounding box center [255, 286] width 369 height 22
click at [71, 275] on select "**********" at bounding box center [255, 286] width 369 height 22
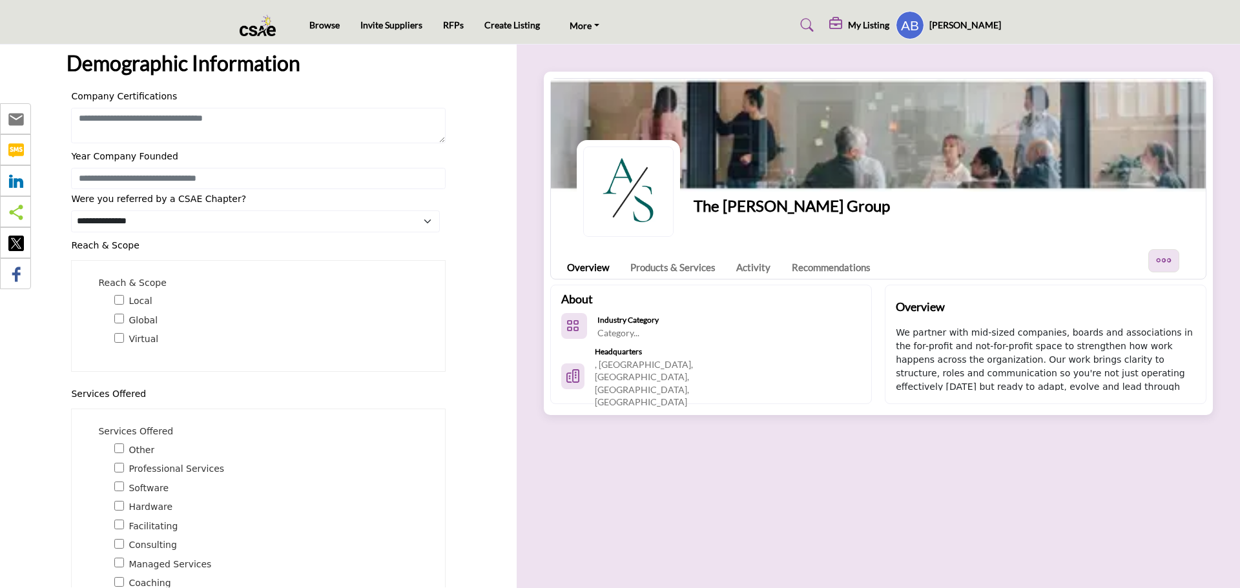
scroll to position [157, 0]
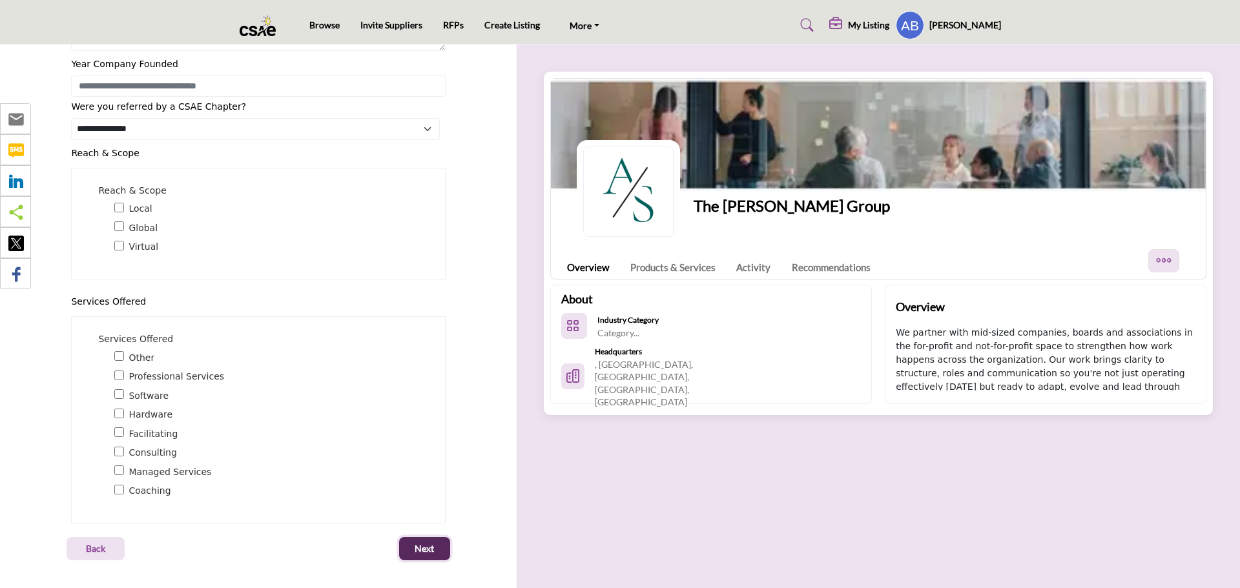
click at [405, 547] on button "Next" at bounding box center [424, 548] width 51 height 23
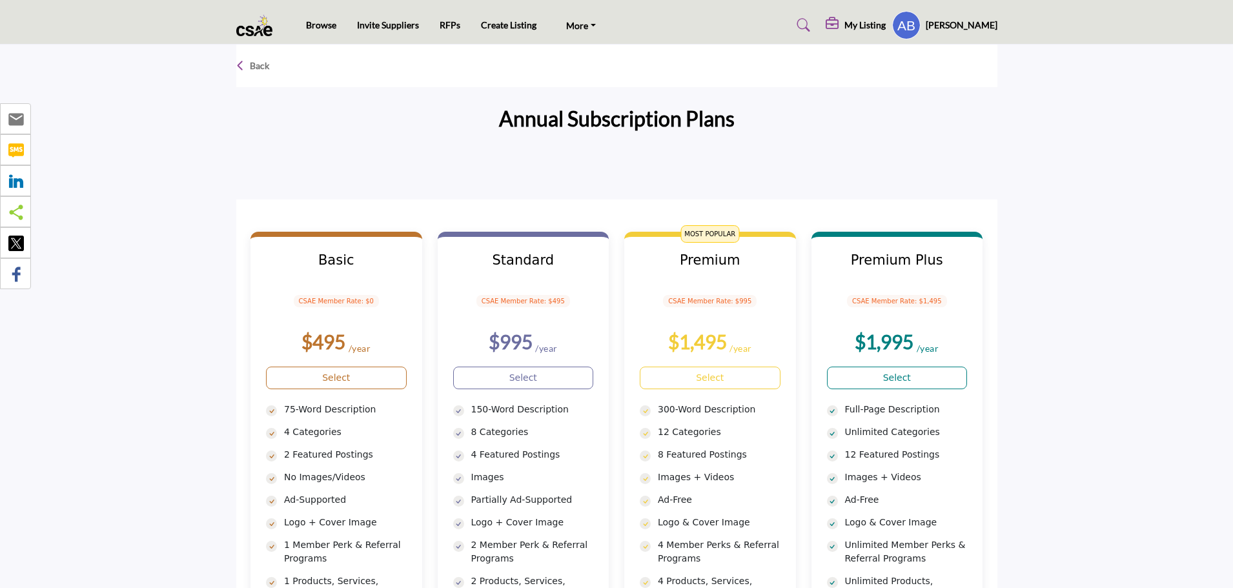
click at [879, 25] on h5 "My Listing" at bounding box center [865, 25] width 41 height 12
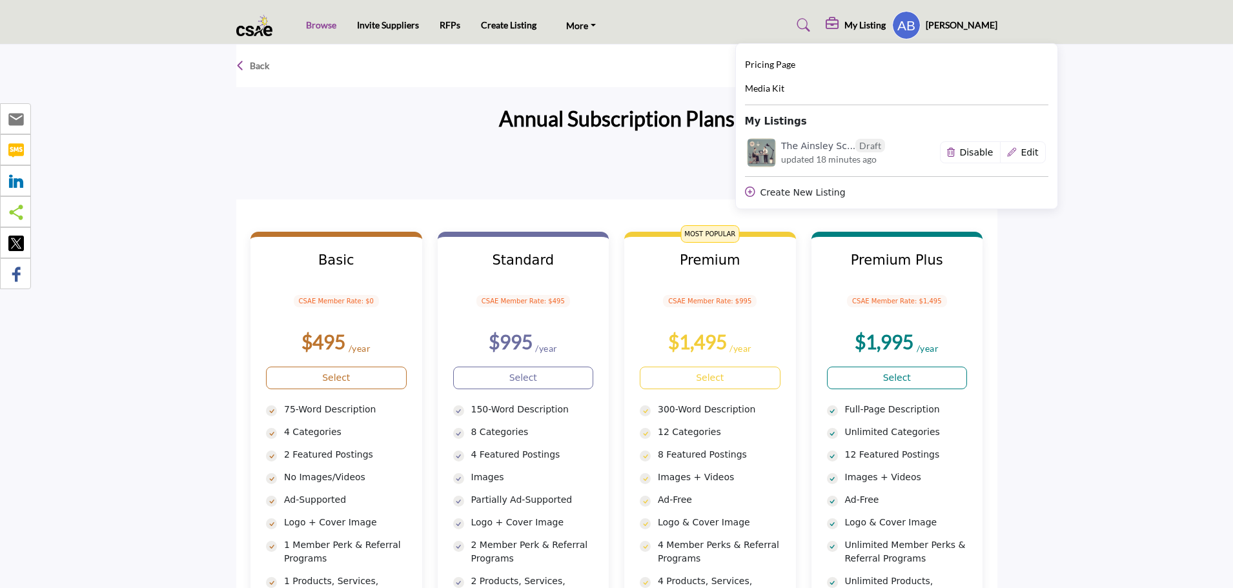
click at [318, 28] on link "Browse" at bounding box center [321, 24] width 30 height 11
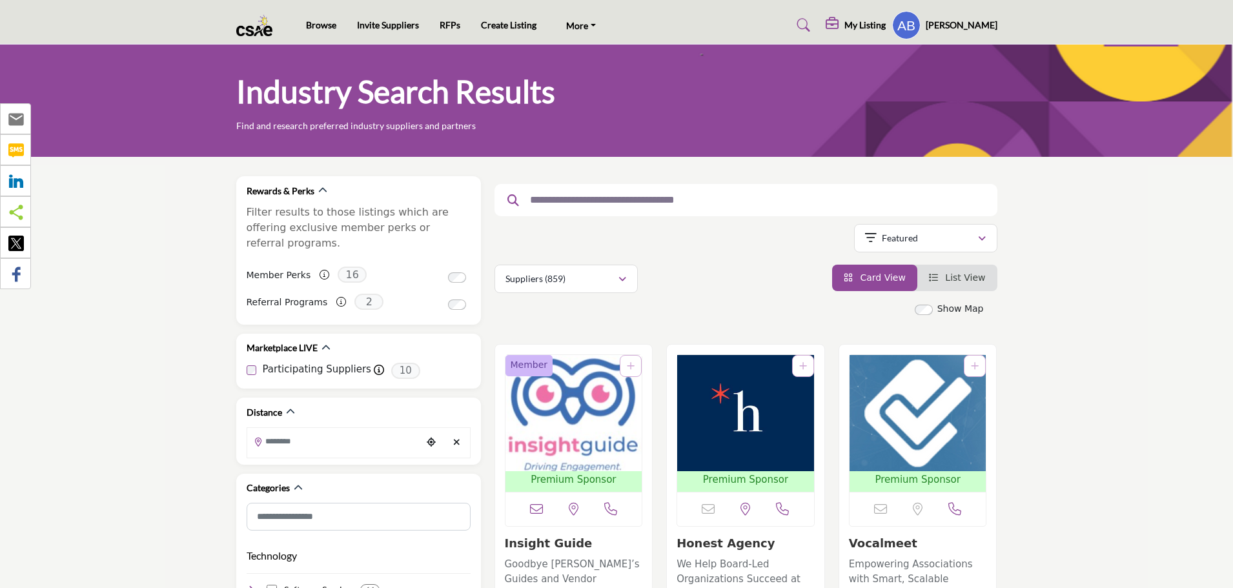
click at [640, 201] on input "text" at bounding box center [741, 200] width 435 height 17
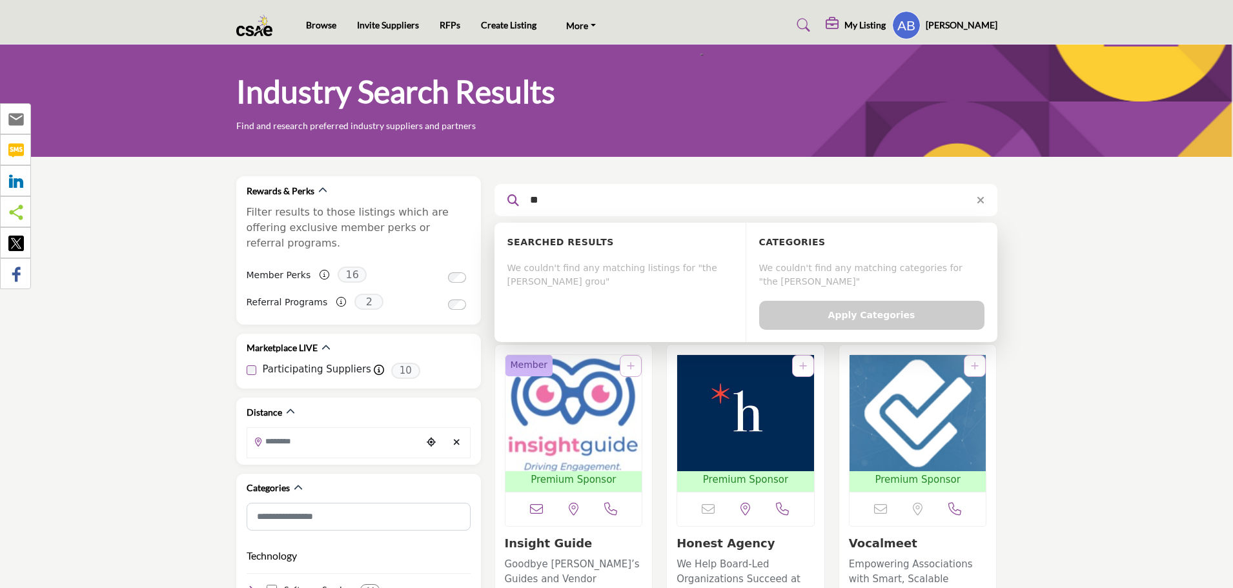
type input "*"
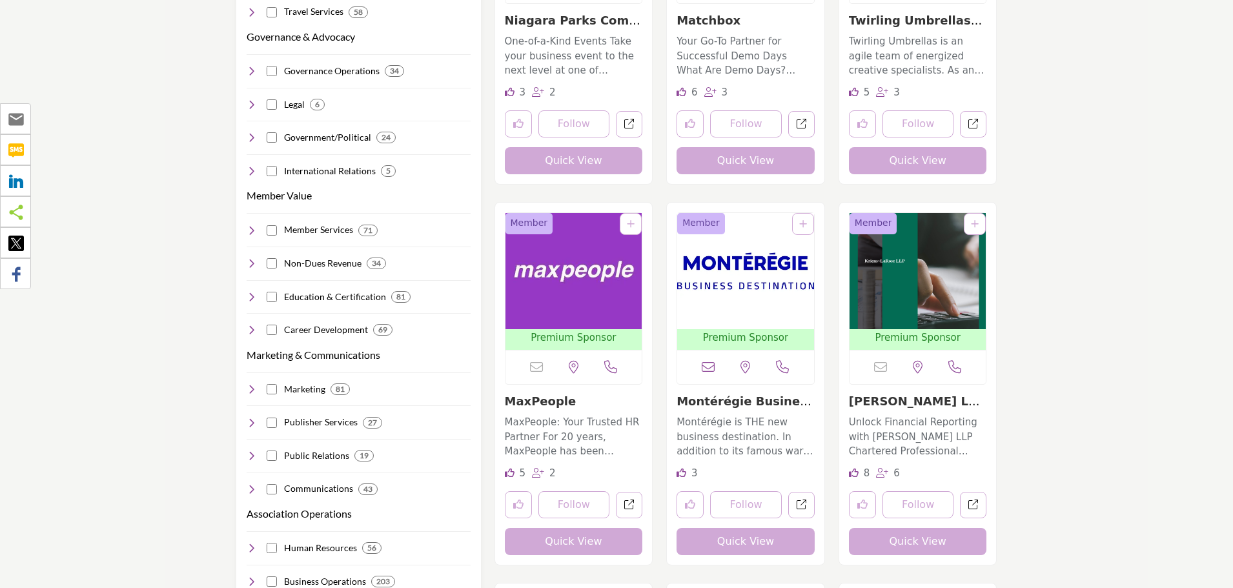
scroll to position [1098, 0]
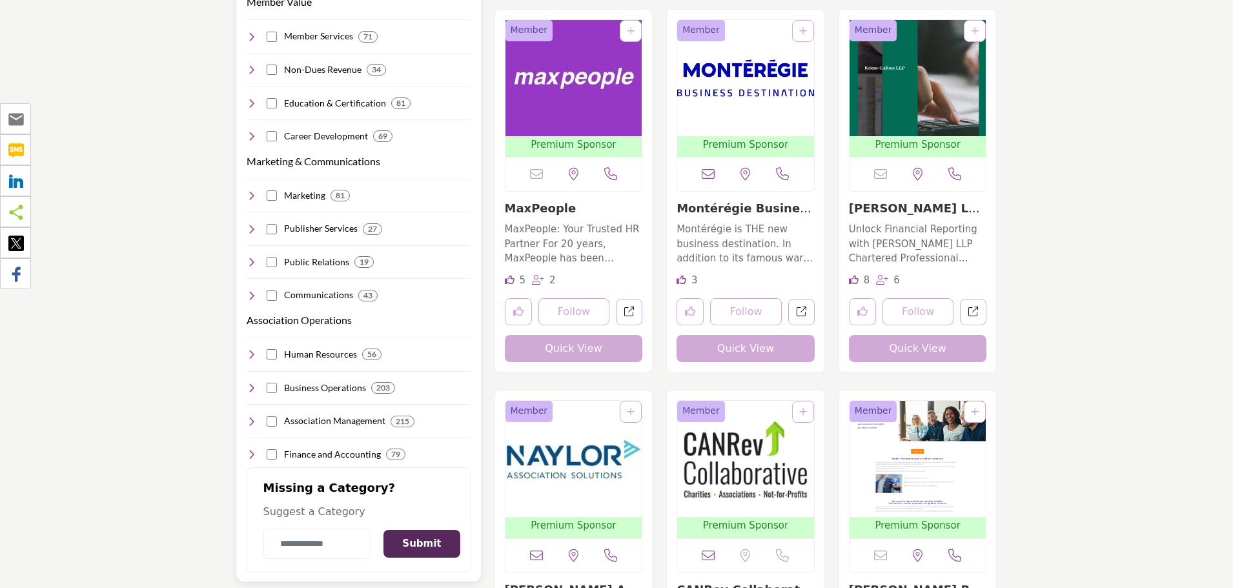
click at [269, 382] on div "Business Operations 203" at bounding box center [321, 389] width 149 height 14
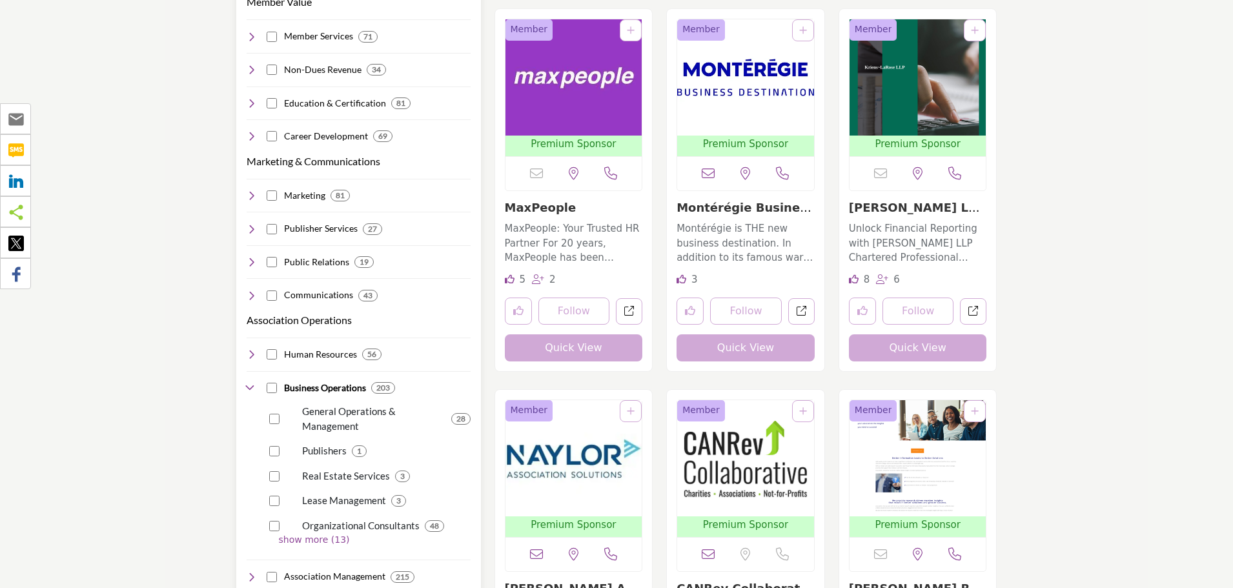
scroll to position [1227, 0]
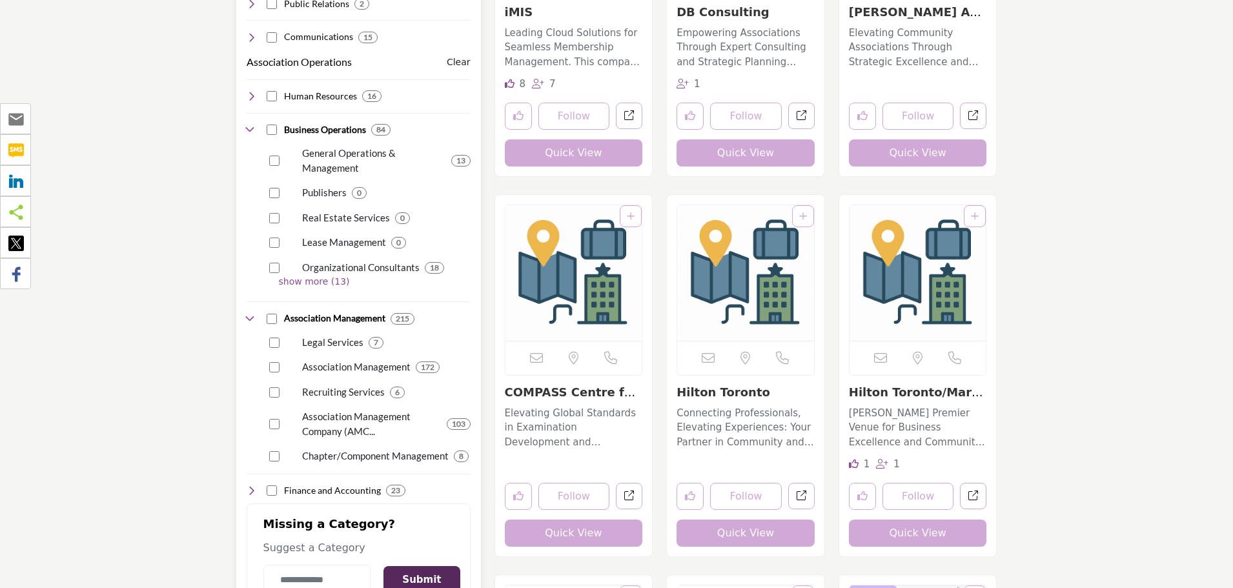
scroll to position [1421, 0]
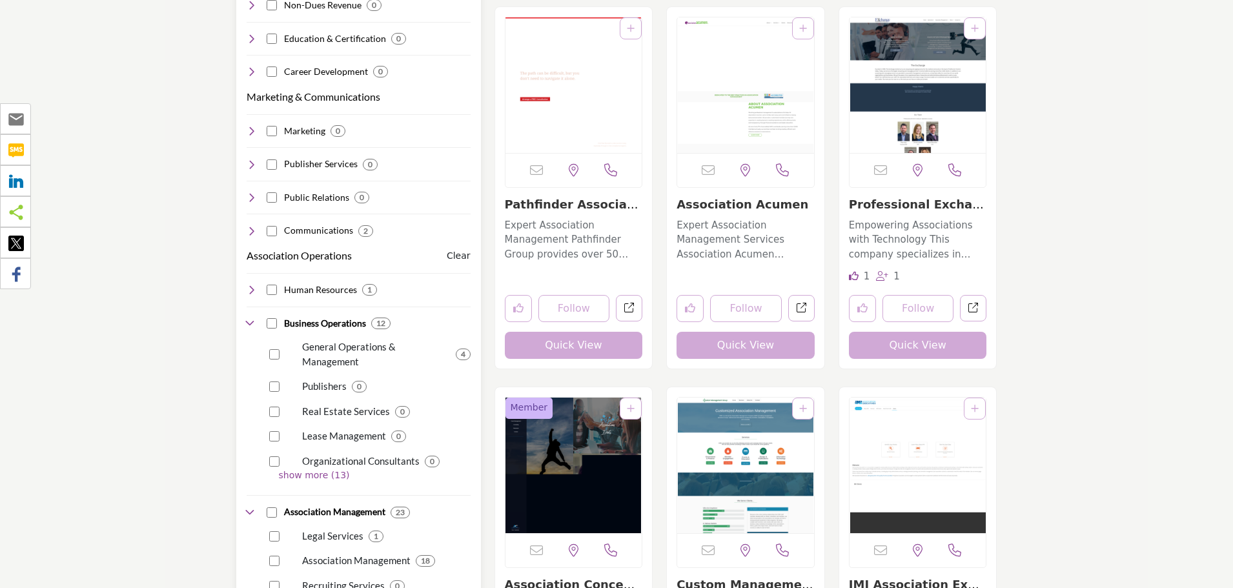
scroll to position [969, 0]
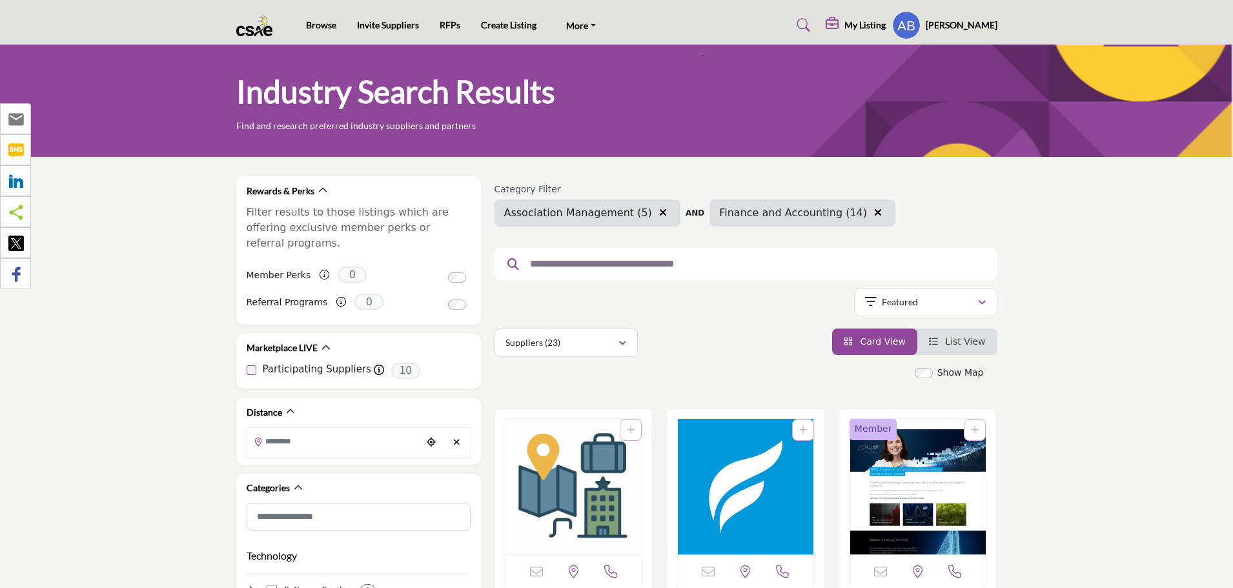
click at [659, 216] on icon "button" at bounding box center [663, 212] width 8 height 10
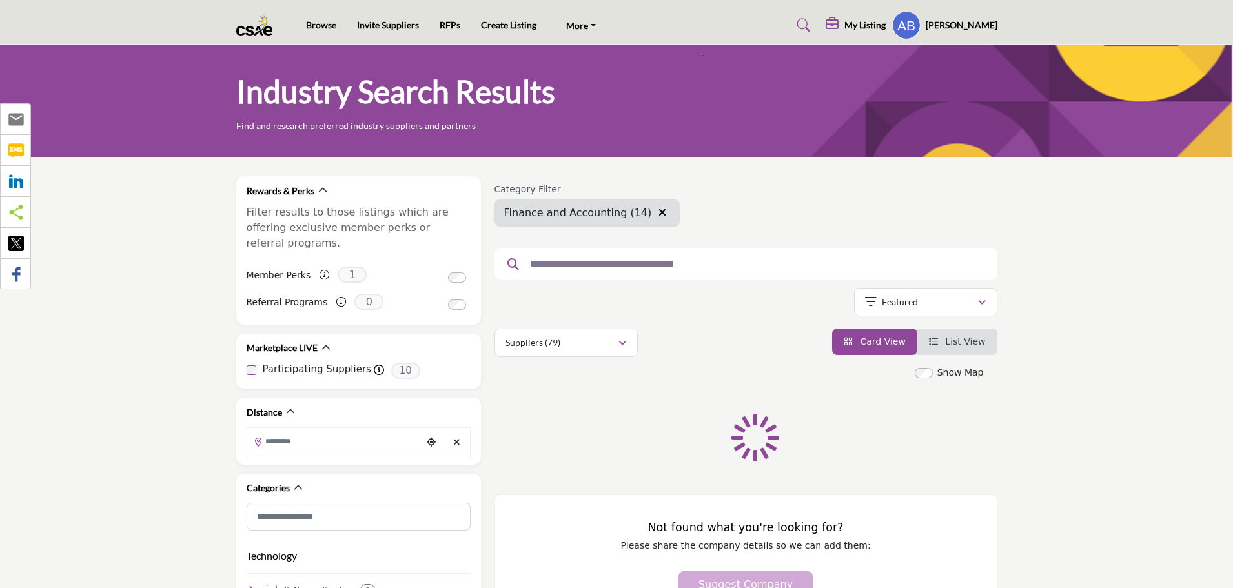
click at [659, 216] on icon "button" at bounding box center [663, 212] width 8 height 10
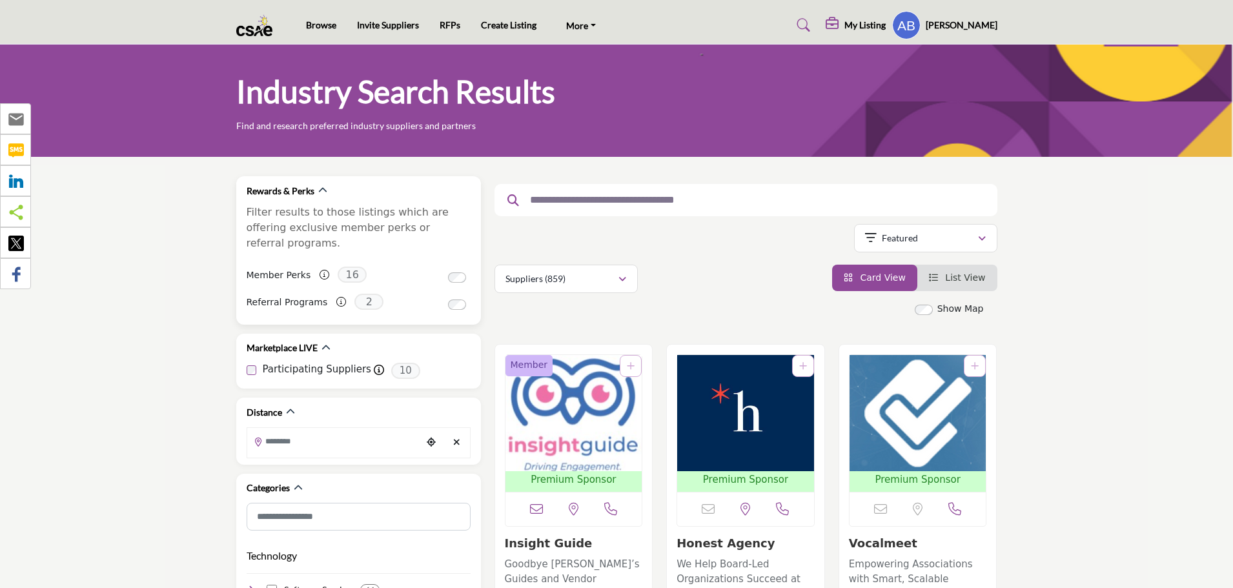
click at [338, 267] on span "16" at bounding box center [352, 275] width 29 height 16
click at [947, 277] on link "List View" at bounding box center [957, 278] width 57 height 10
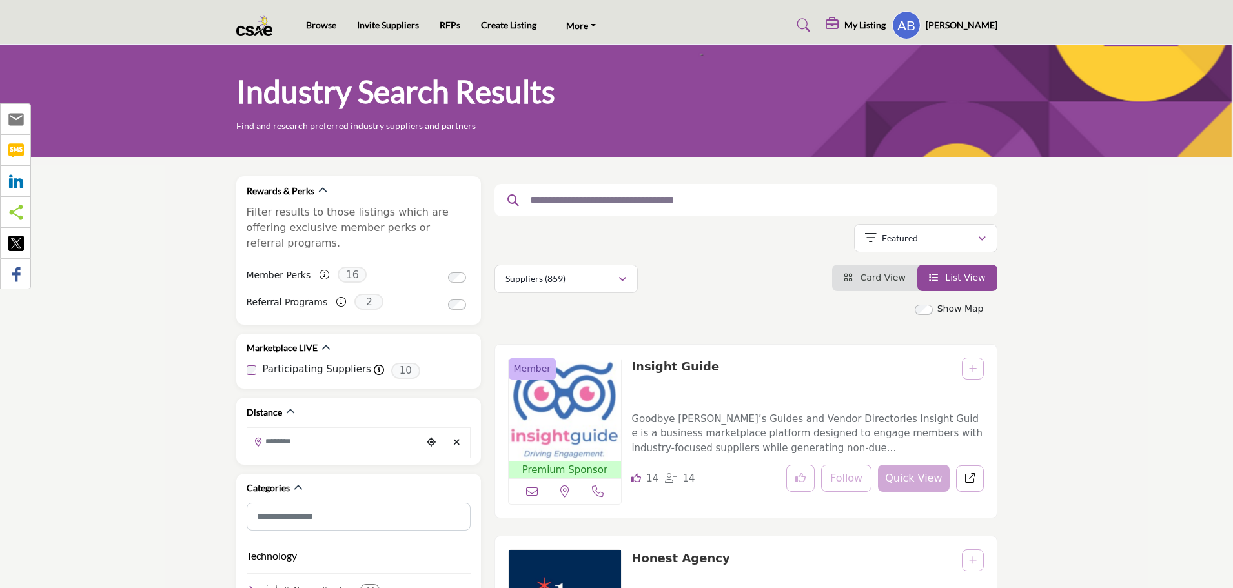
click at [886, 21] on h5 "My Listing" at bounding box center [865, 25] width 41 height 12
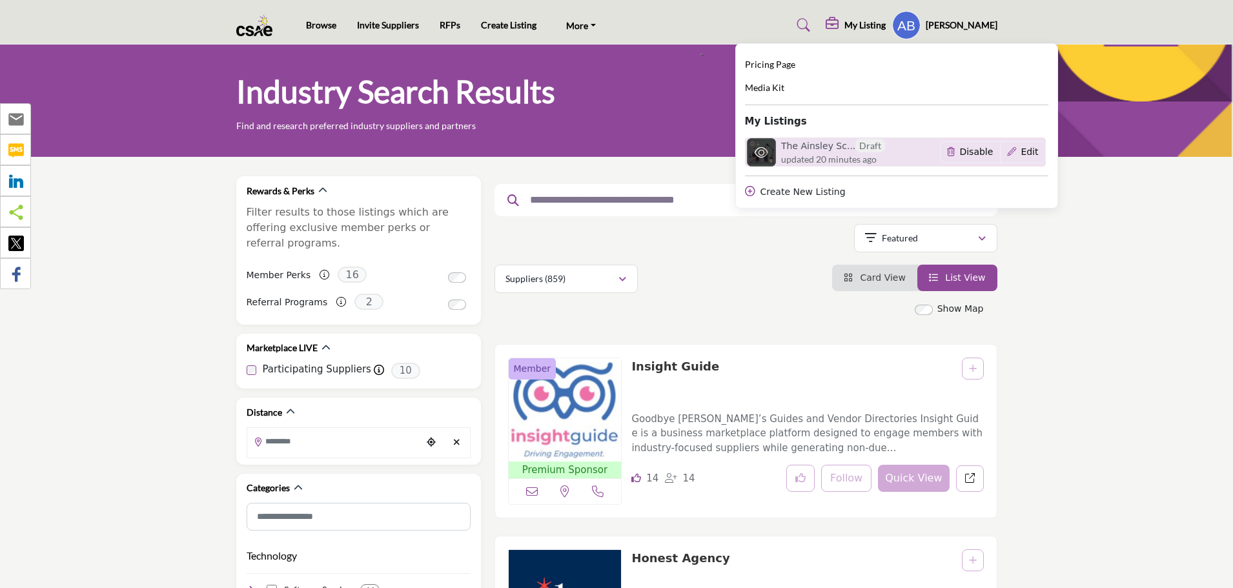
click at [815, 145] on h6 "The Ainsley Sc... Draft" at bounding box center [833, 146] width 104 height 14
